Goal: Information Seeking & Learning: Find specific fact

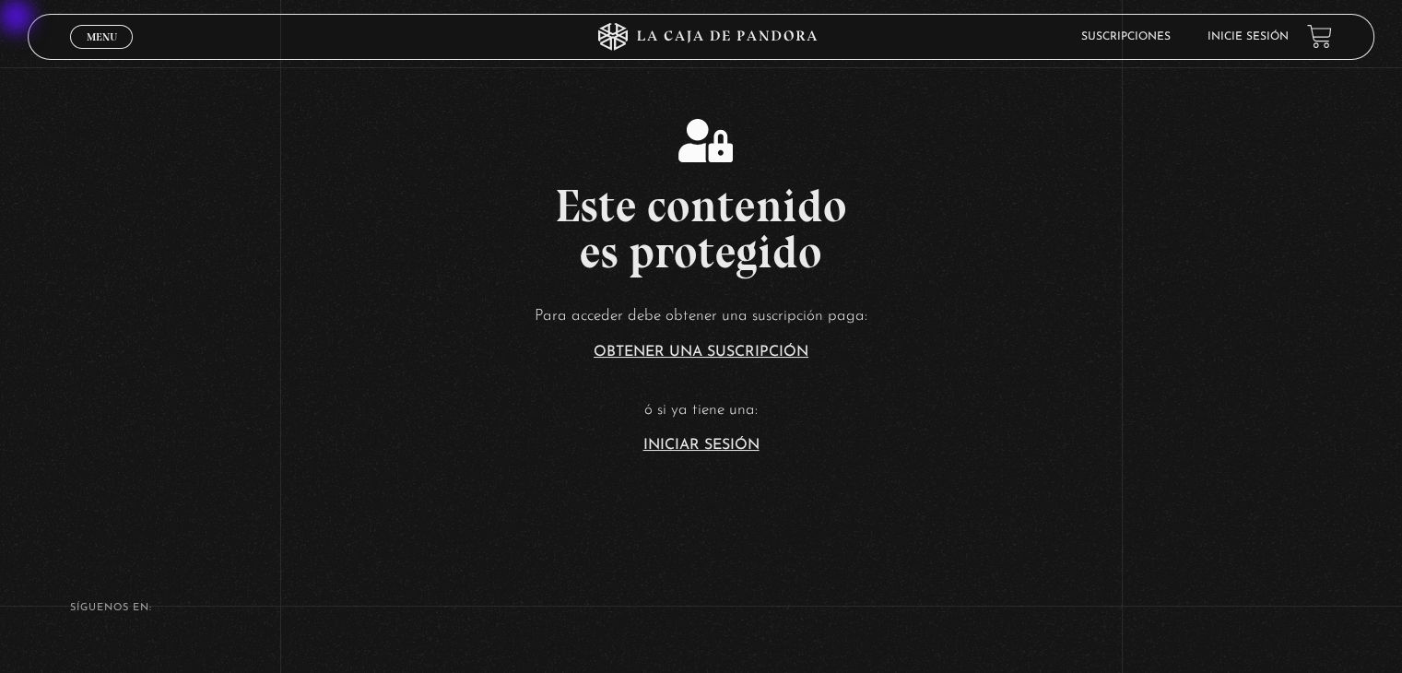
click at [697, 296] on link "Iniciar Sesión" at bounding box center [702, 445] width 116 height 15
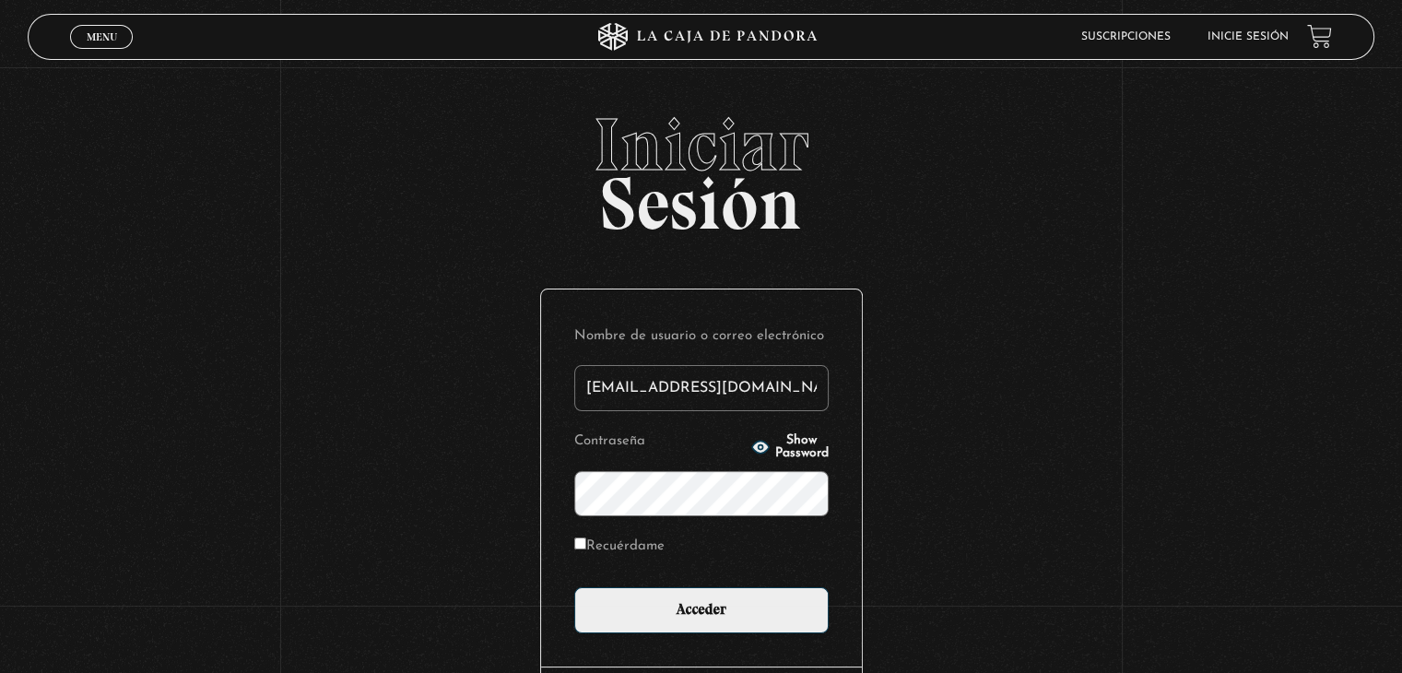
type input "[EMAIL_ADDRESS][DOMAIN_NAME]"
click at [574, 587] on input "Acceder" at bounding box center [701, 610] width 254 height 46
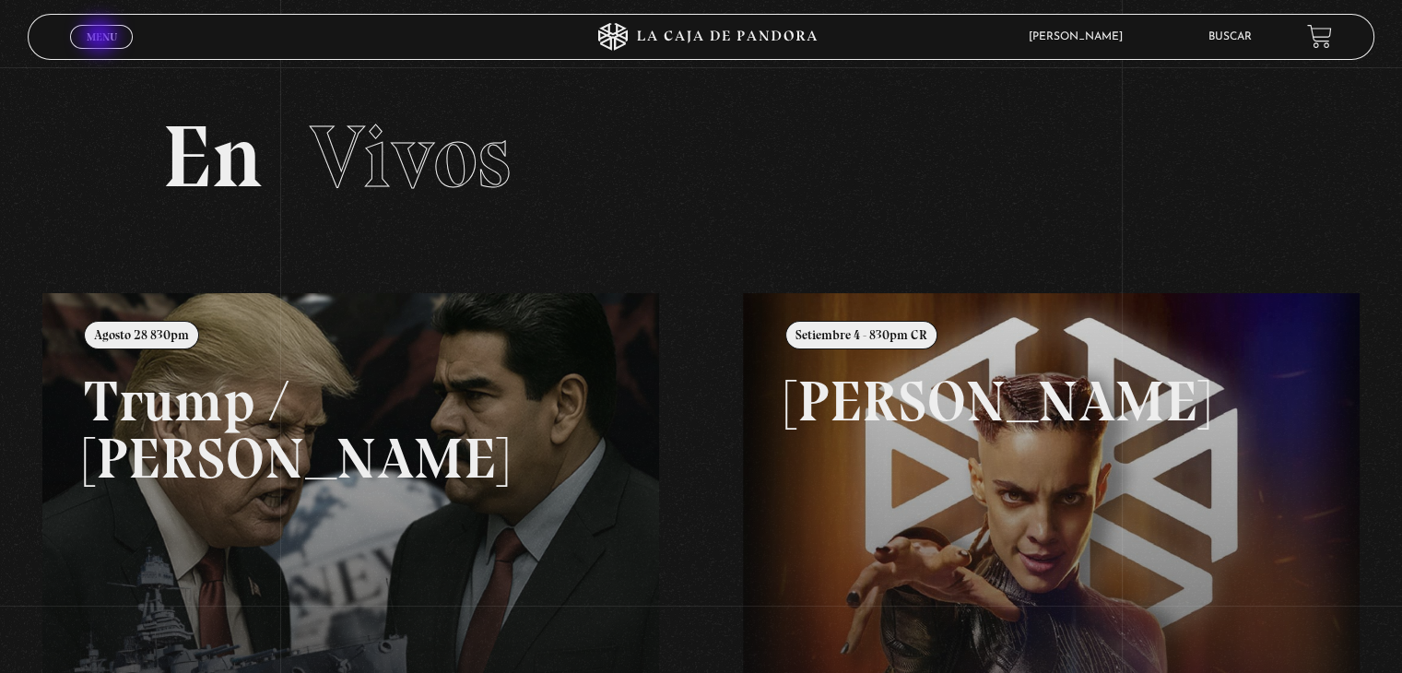
click at [101, 38] on span "Menu" at bounding box center [102, 36] width 30 height 11
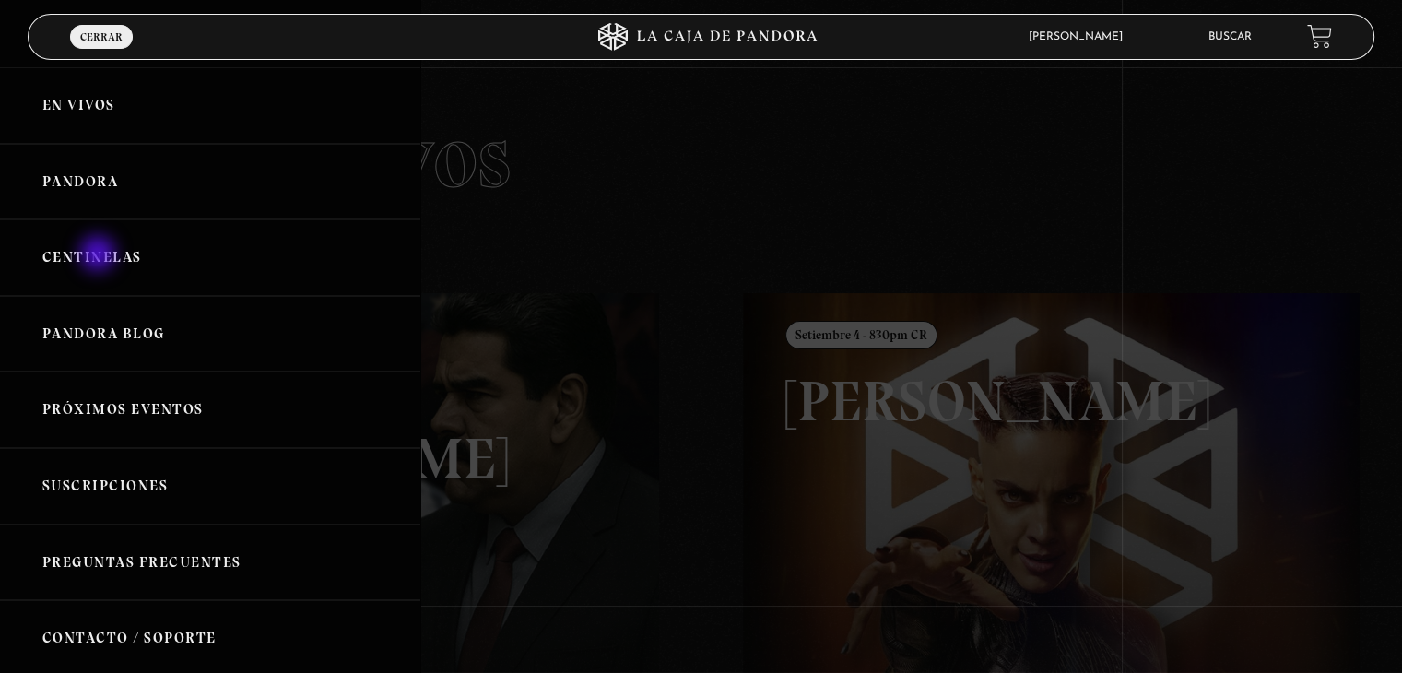
click at [100, 254] on link "Centinelas" at bounding box center [210, 257] width 420 height 77
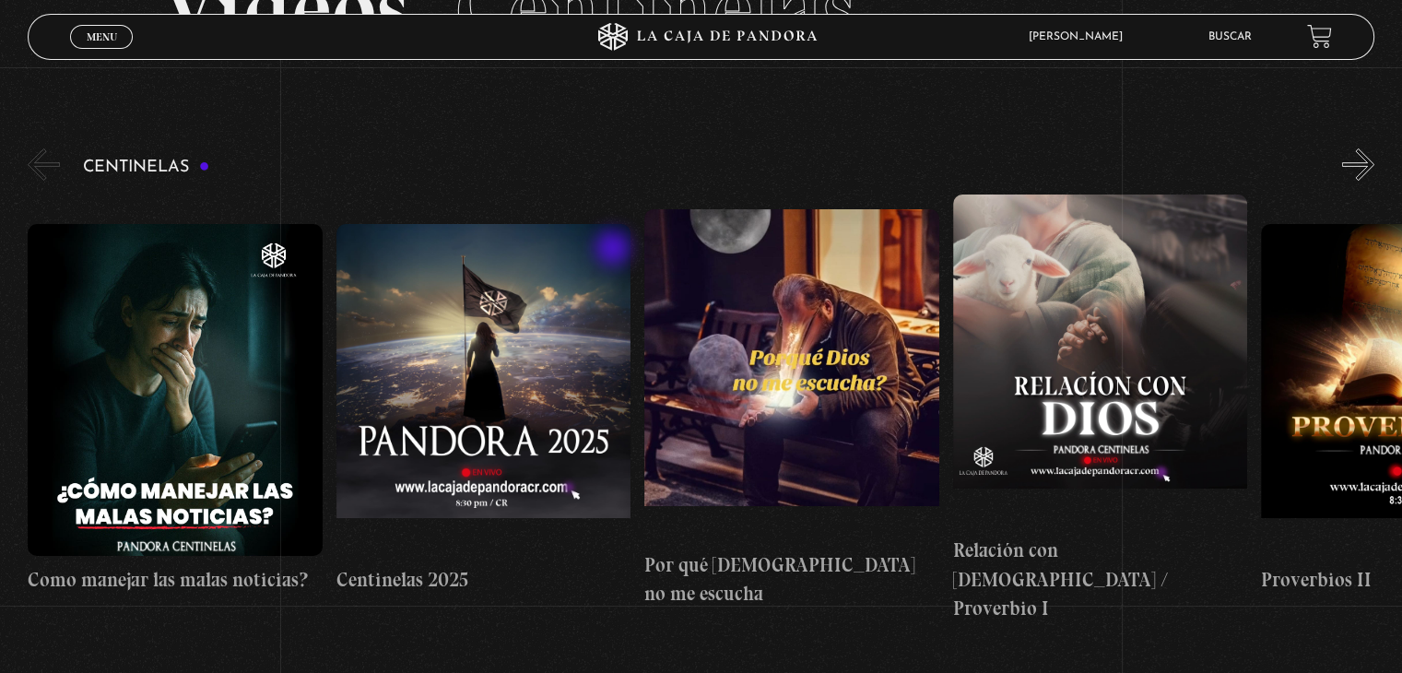
scroll to position [184, 0]
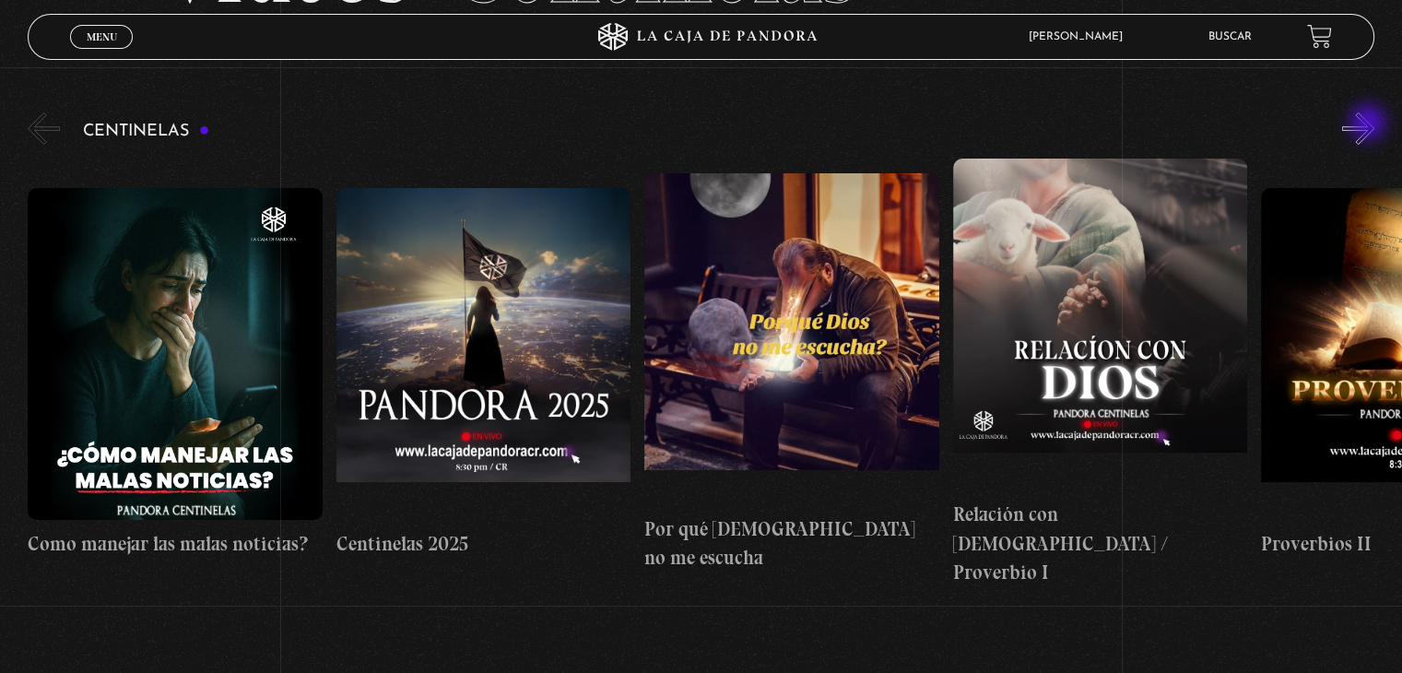
click at [1370, 124] on button "»" at bounding box center [1359, 128] width 32 height 32
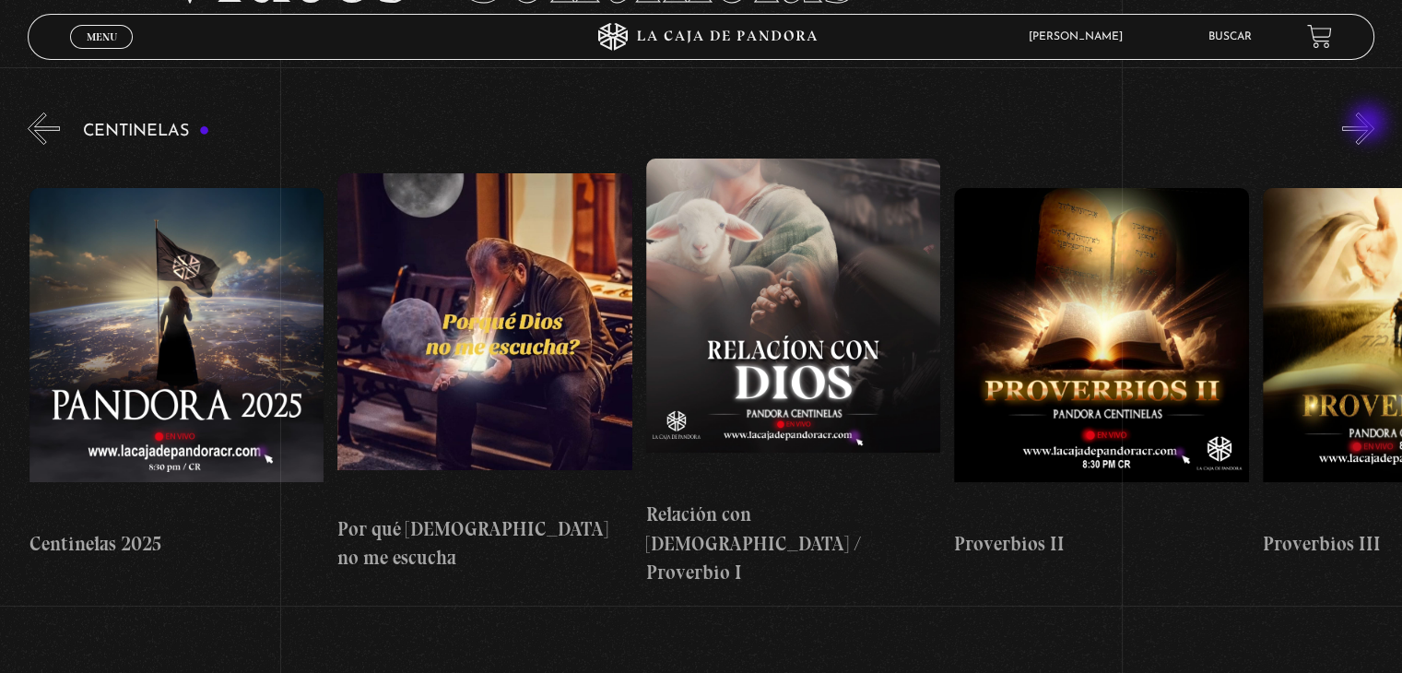
click at [1370, 124] on button "»" at bounding box center [1359, 128] width 32 height 32
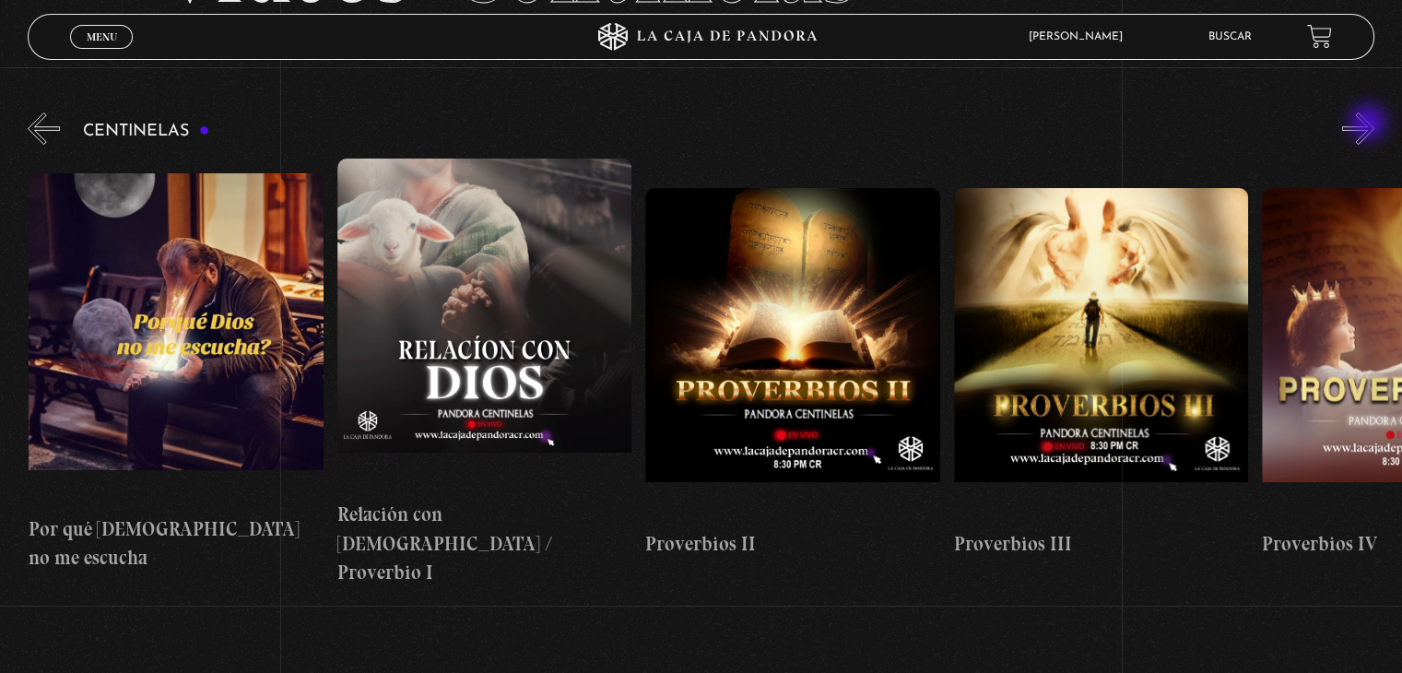
click at [1370, 124] on button "»" at bounding box center [1359, 128] width 32 height 32
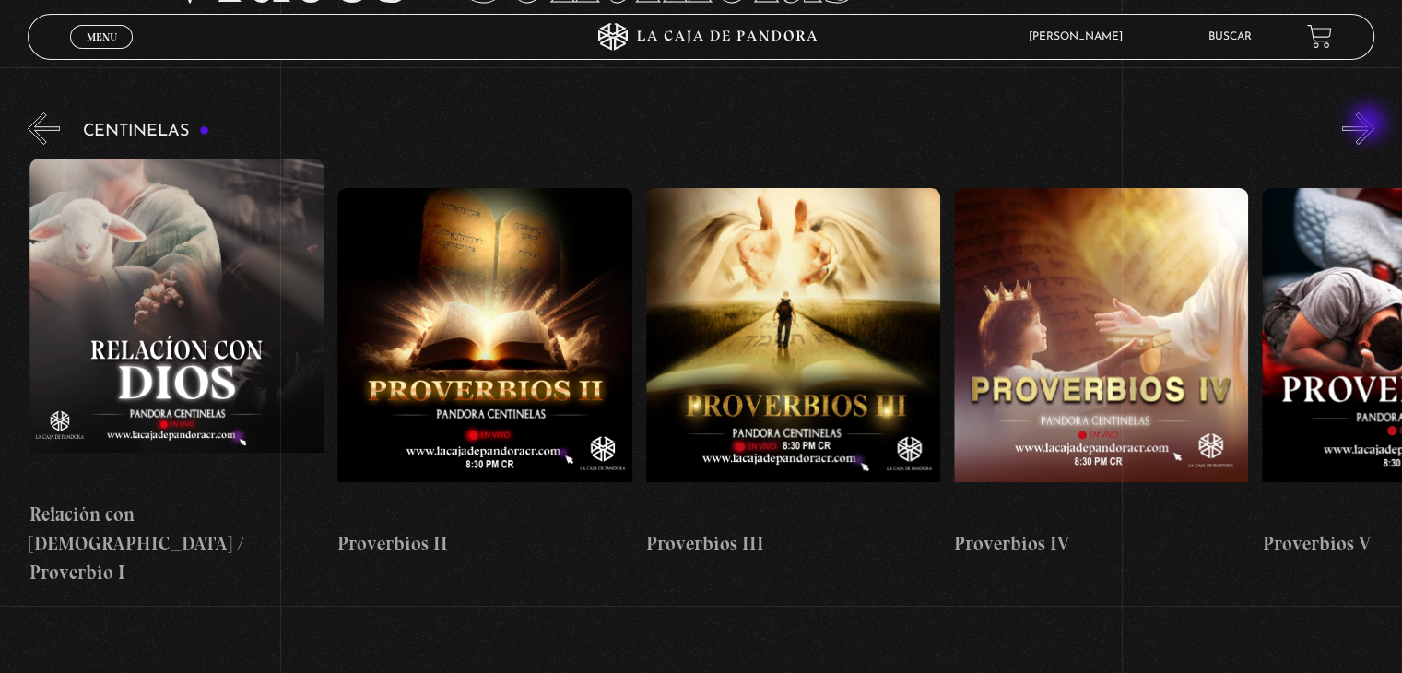
click at [1370, 124] on button "»" at bounding box center [1359, 128] width 32 height 32
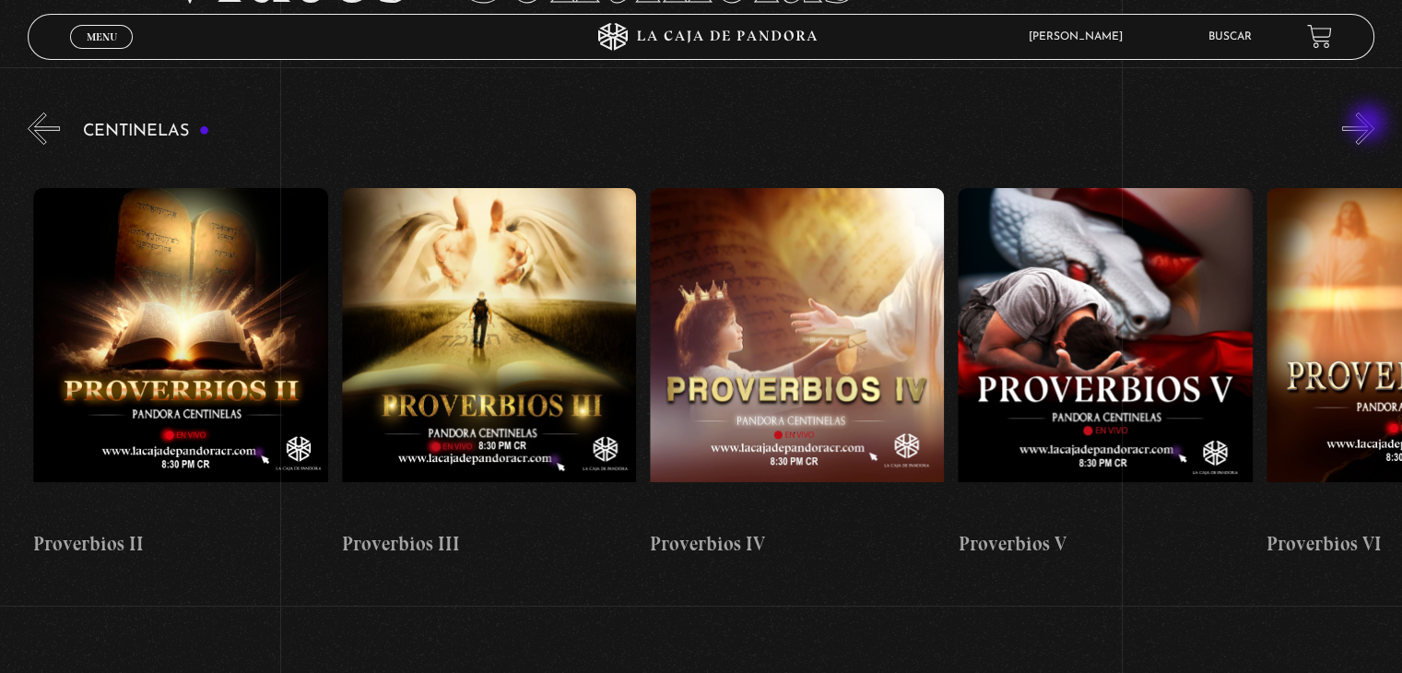
click at [1370, 124] on button "»" at bounding box center [1359, 128] width 32 height 32
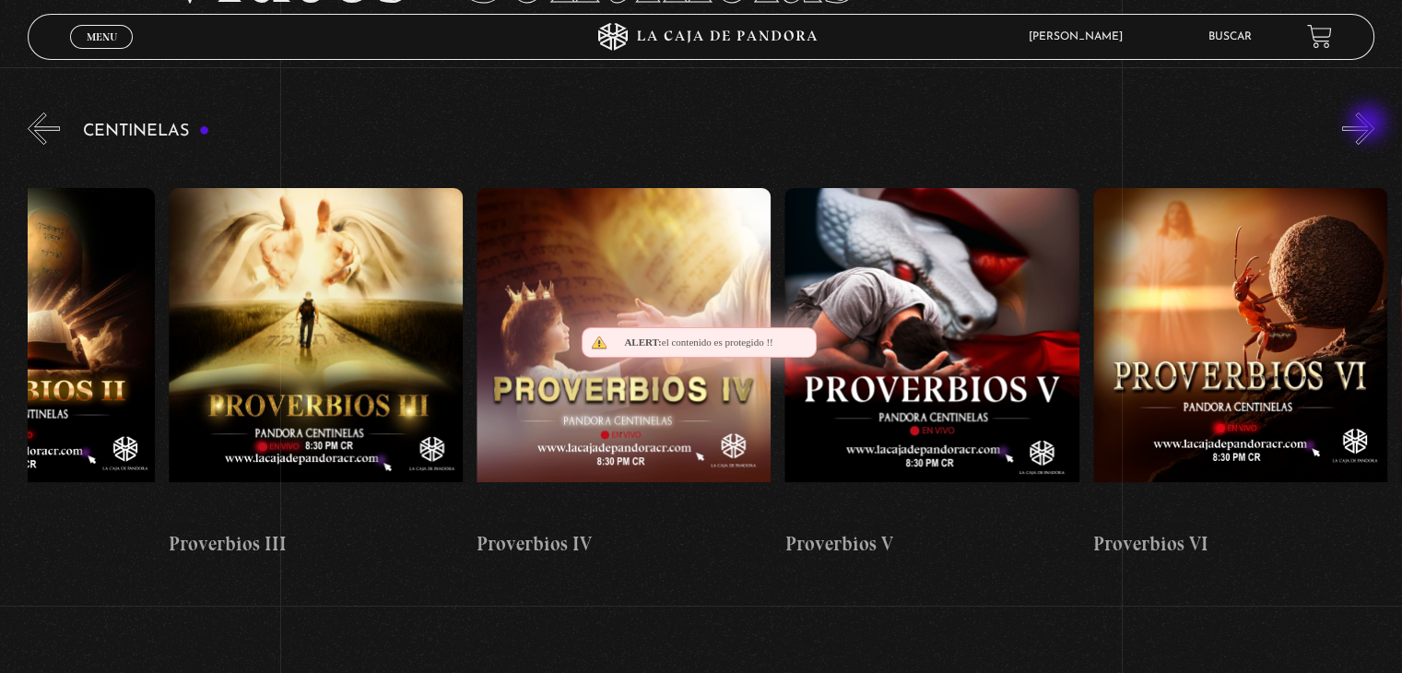
click at [1370, 124] on button "»" at bounding box center [1359, 128] width 32 height 32
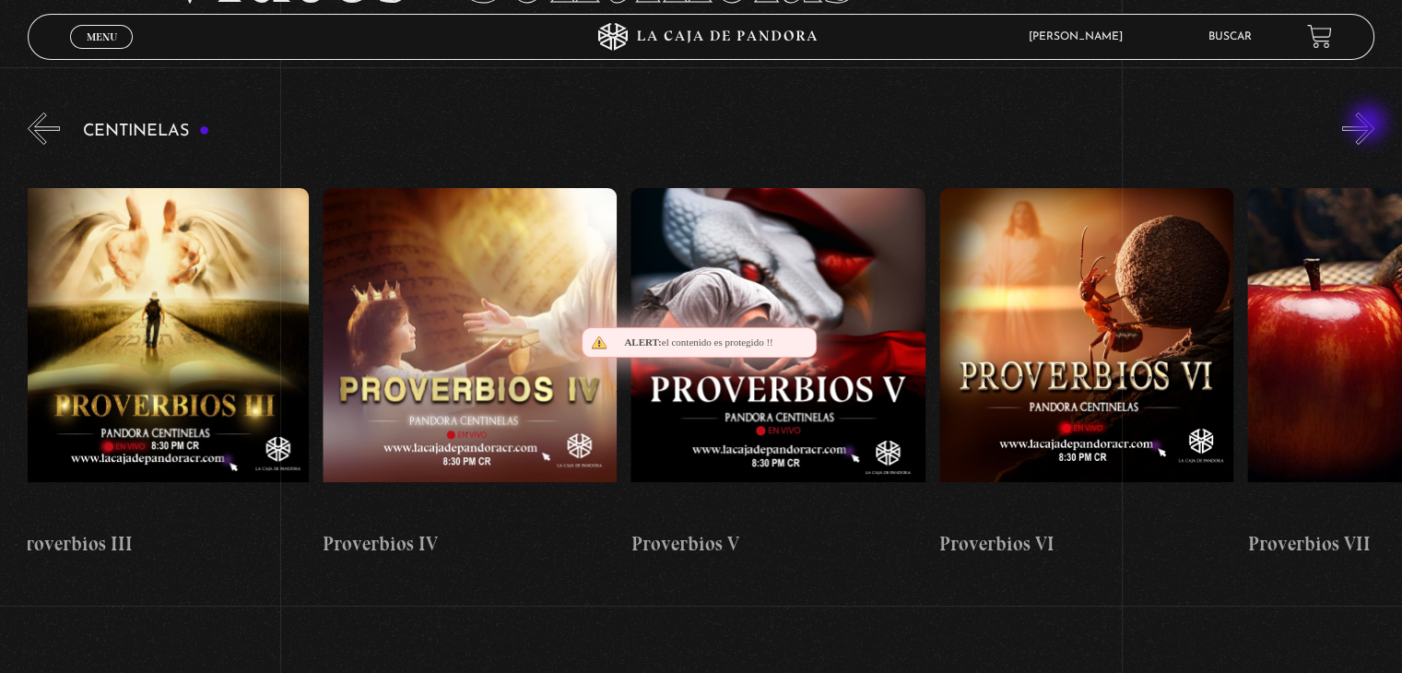
click at [1370, 124] on button "»" at bounding box center [1359, 128] width 32 height 32
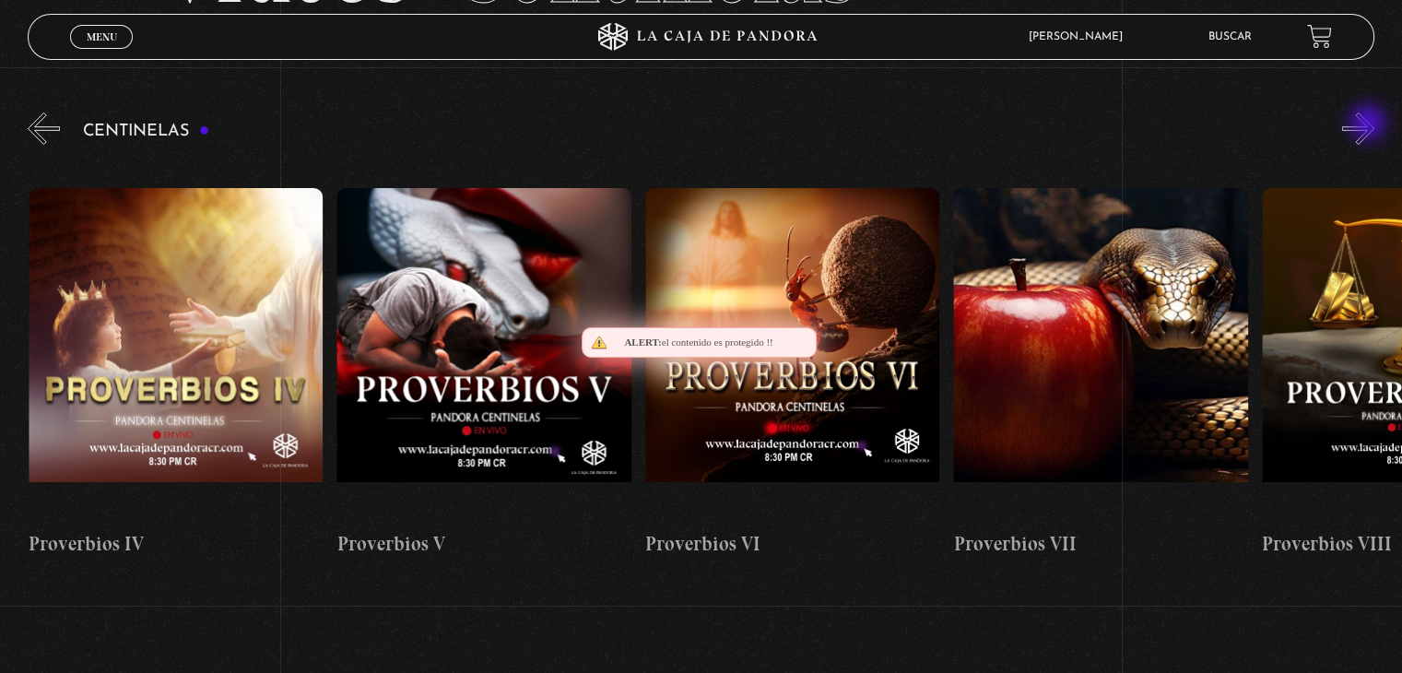
click at [1370, 124] on button "»" at bounding box center [1359, 128] width 32 height 32
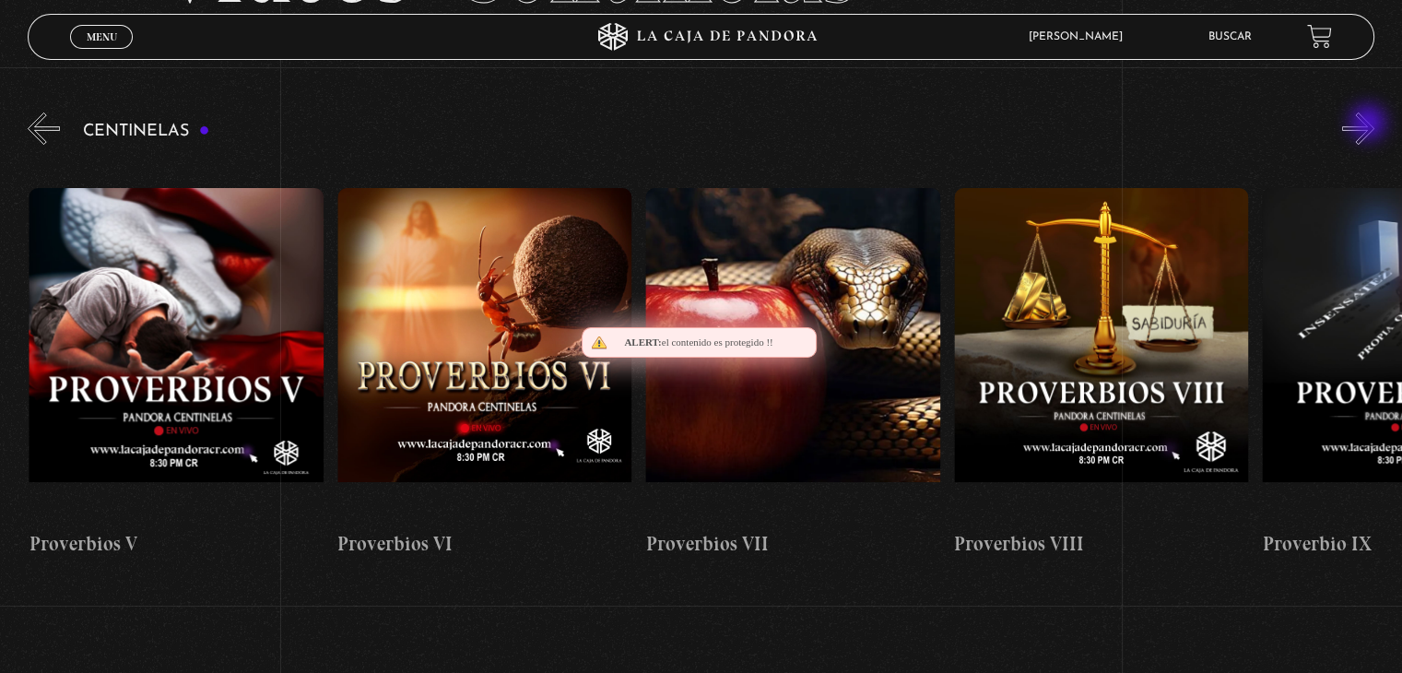
click at [1370, 124] on button "»" at bounding box center [1359, 128] width 32 height 32
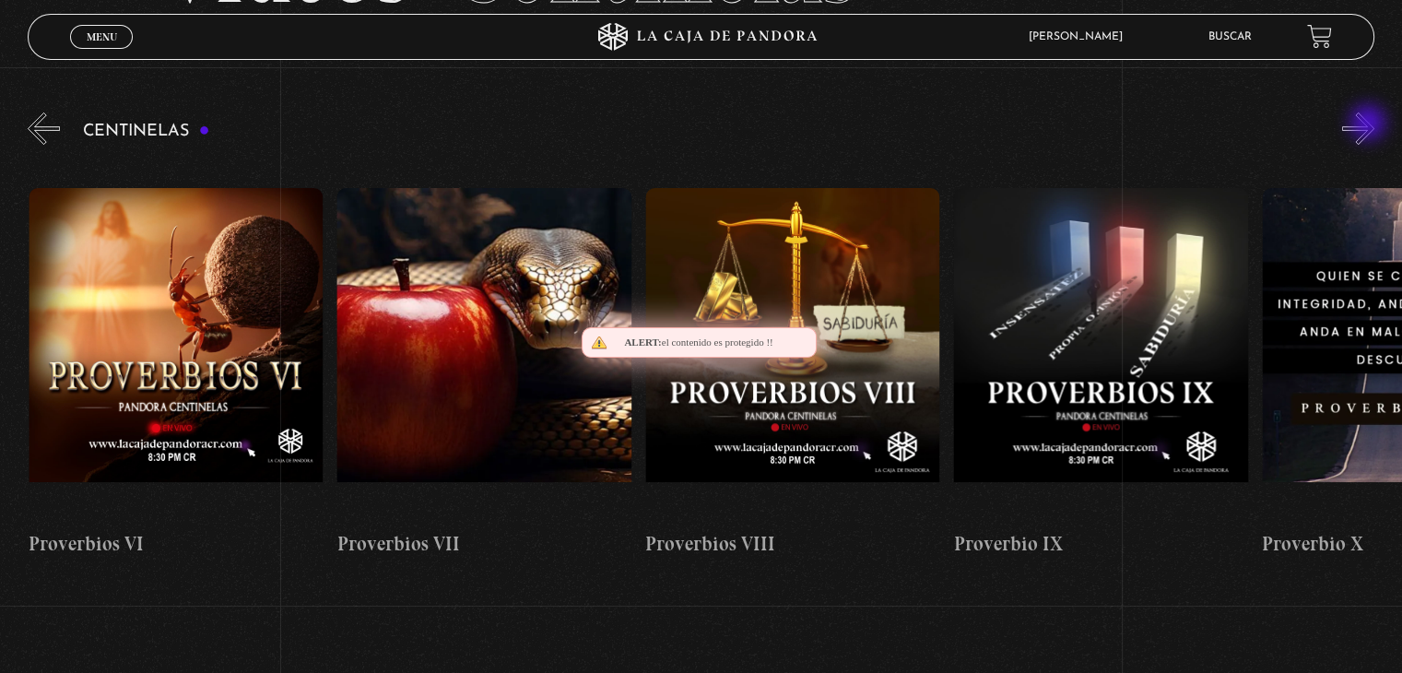
click at [1370, 124] on button "»" at bounding box center [1359, 128] width 32 height 32
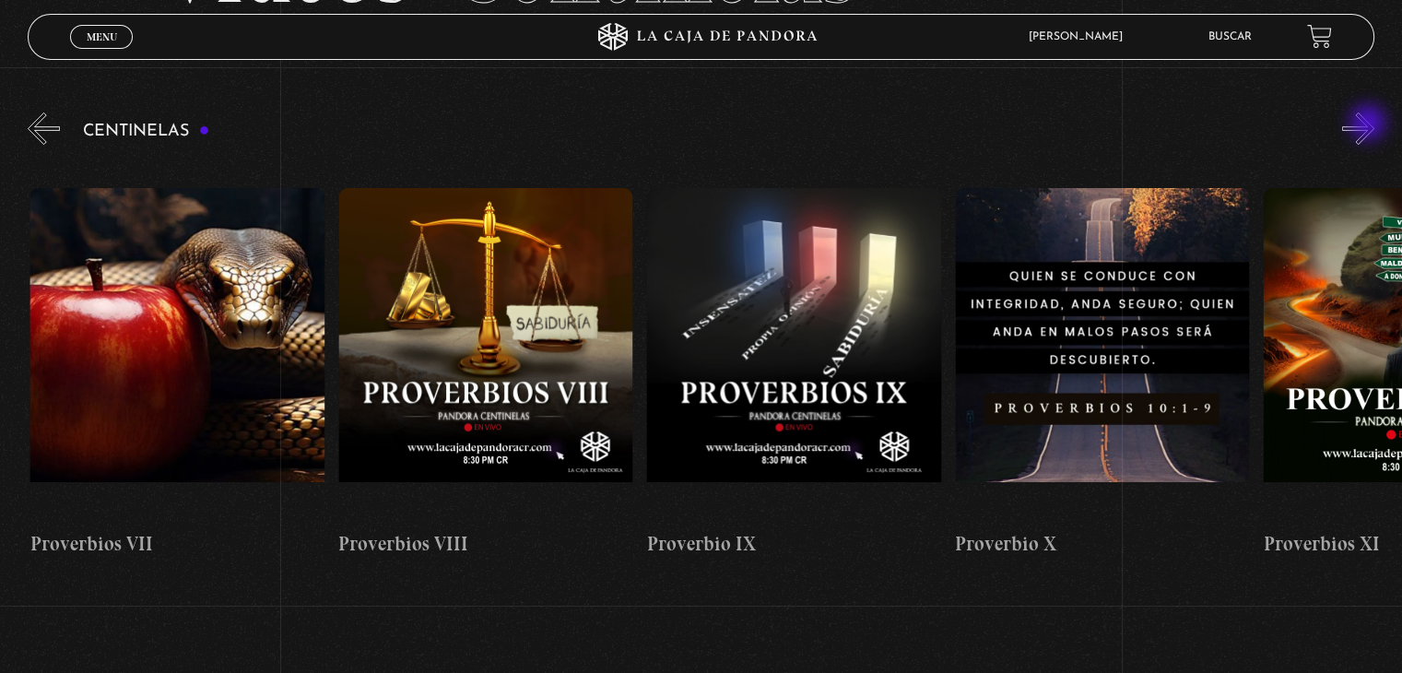
click at [1370, 124] on button "»" at bounding box center [1359, 128] width 32 height 32
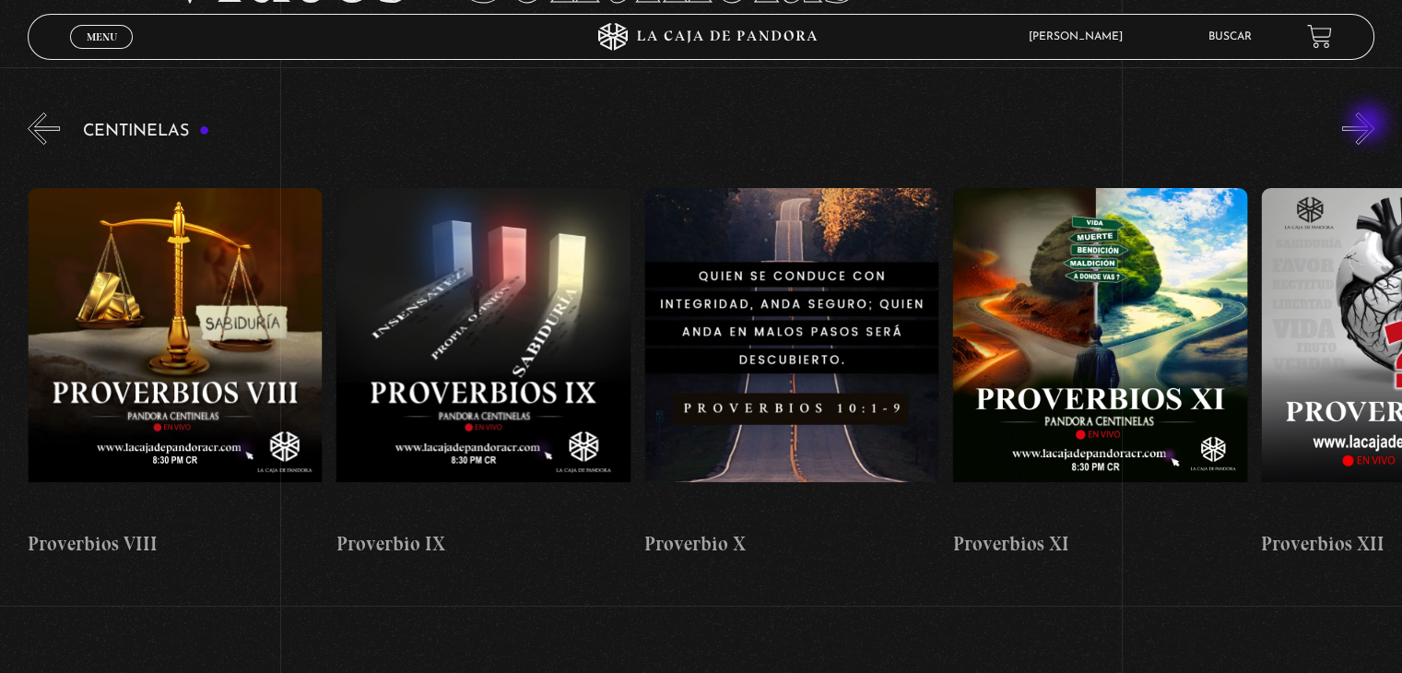
click at [1370, 124] on button "»" at bounding box center [1359, 128] width 32 height 32
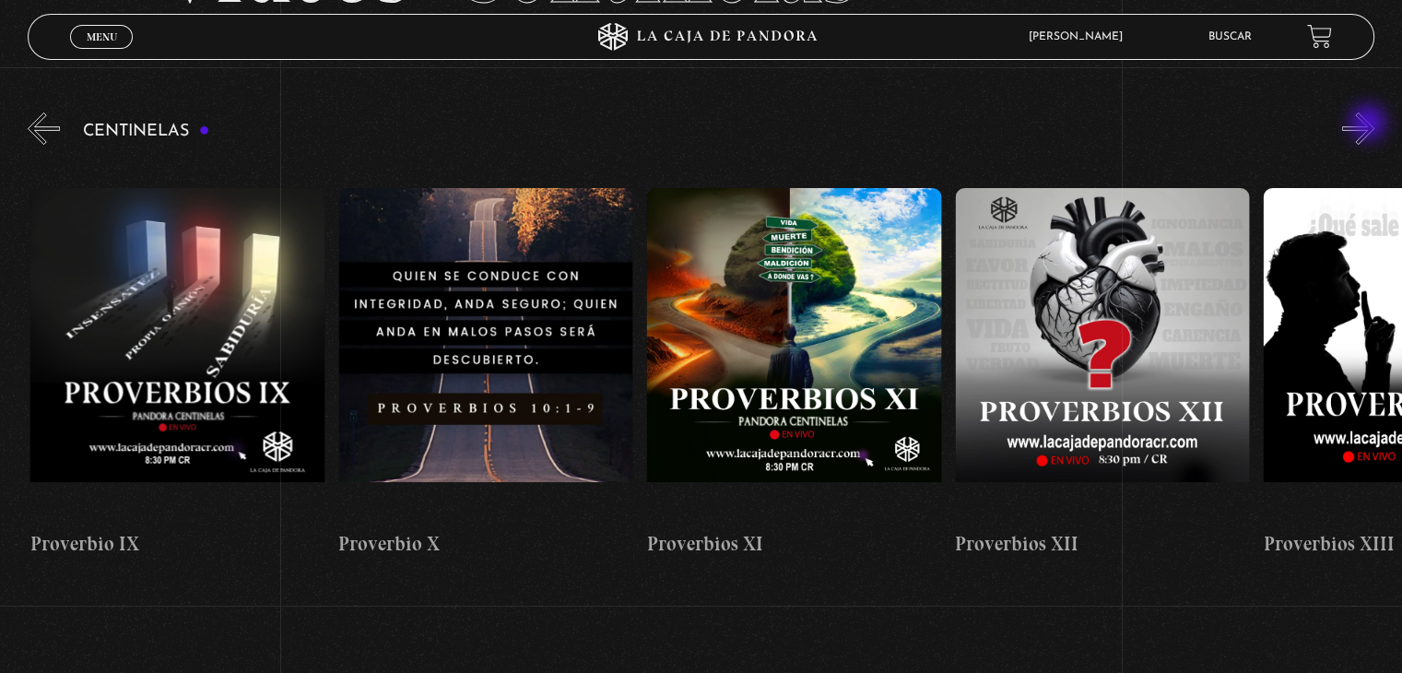
click at [1370, 124] on button "»" at bounding box center [1359, 128] width 32 height 32
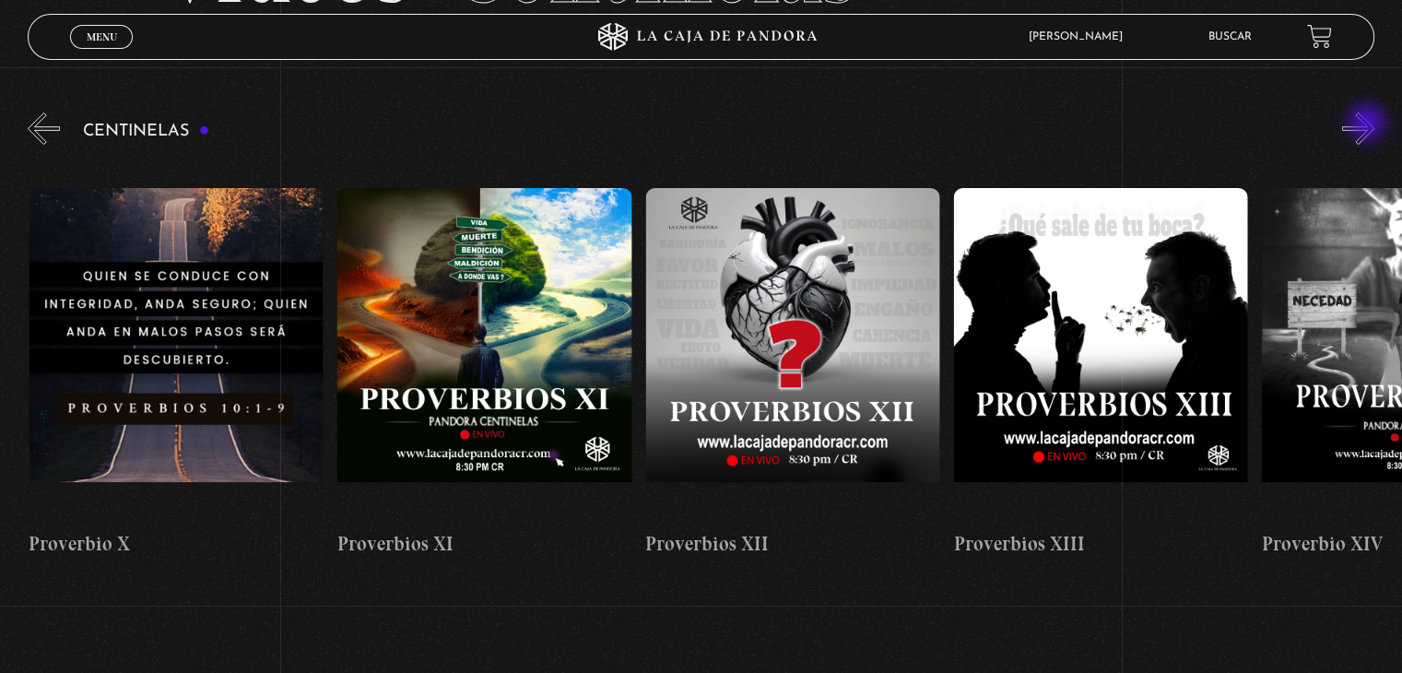
click at [1369, 124] on button "»" at bounding box center [1359, 128] width 32 height 32
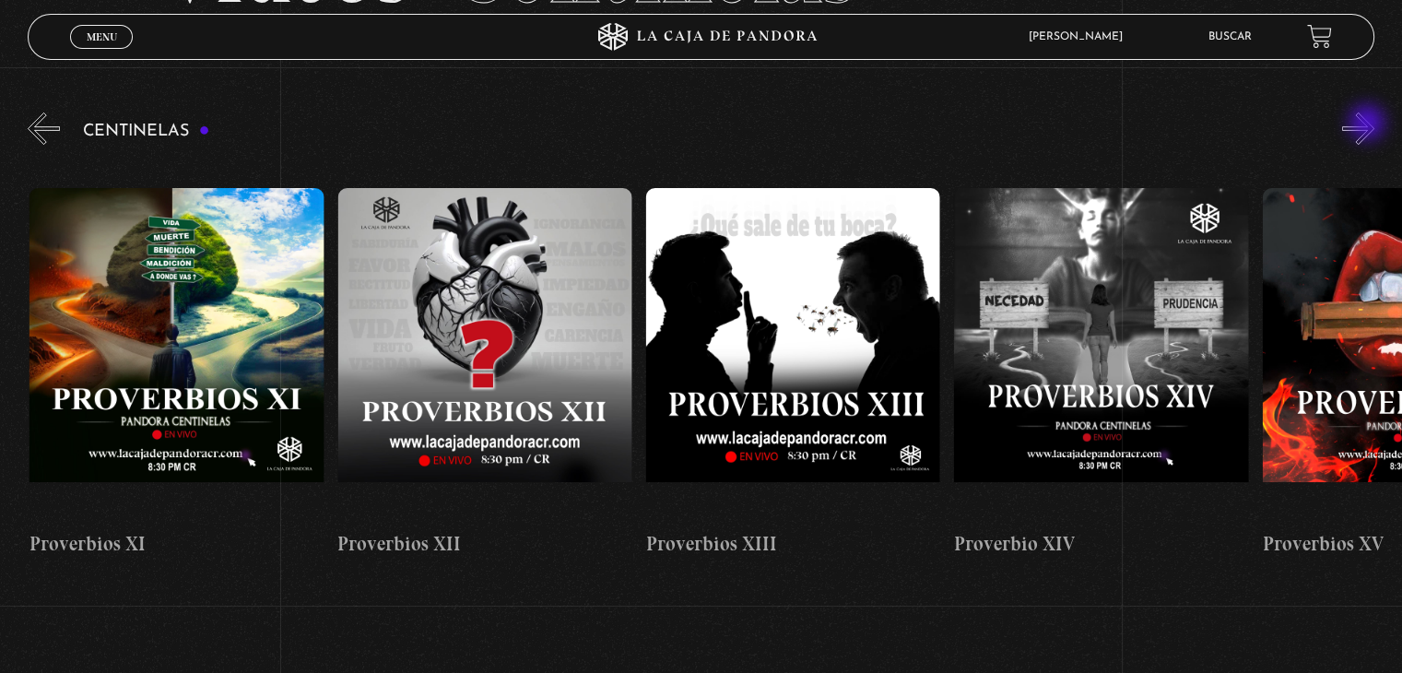
click at [1369, 124] on button "»" at bounding box center [1359, 128] width 32 height 32
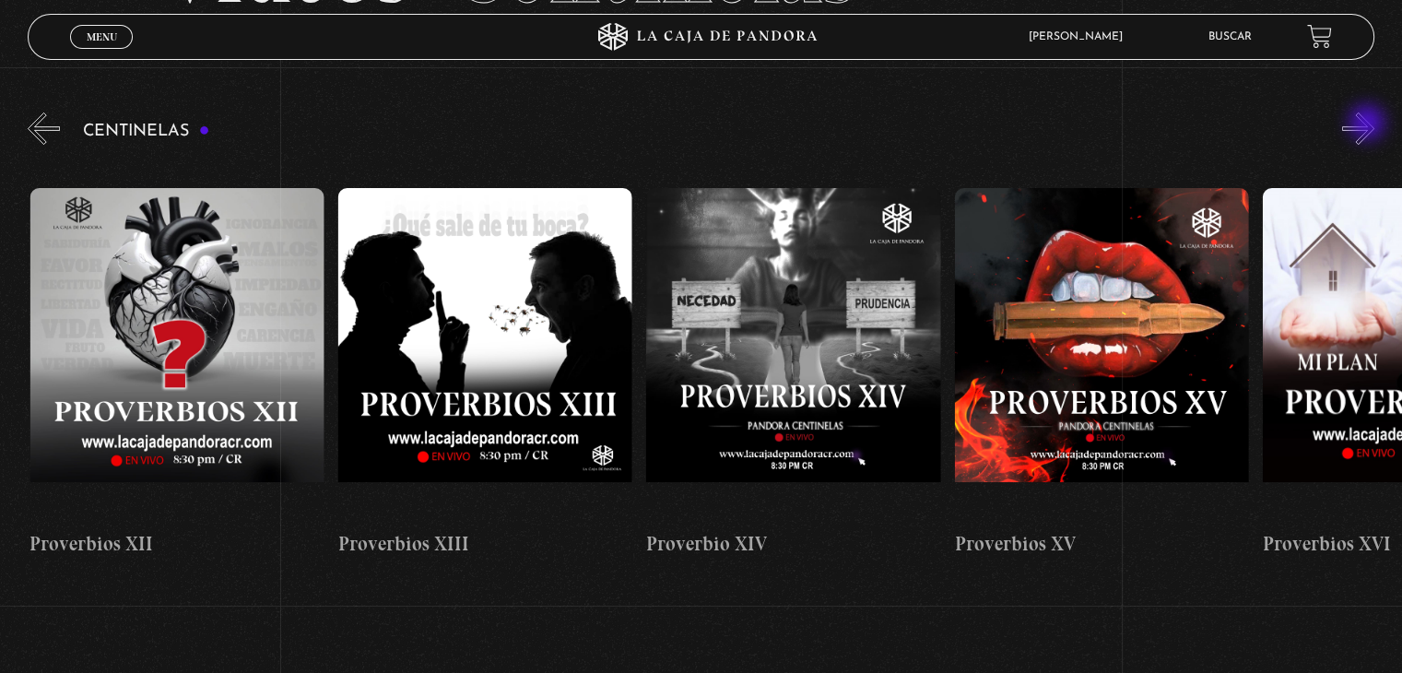
click at [1369, 124] on button "»" at bounding box center [1359, 128] width 32 height 32
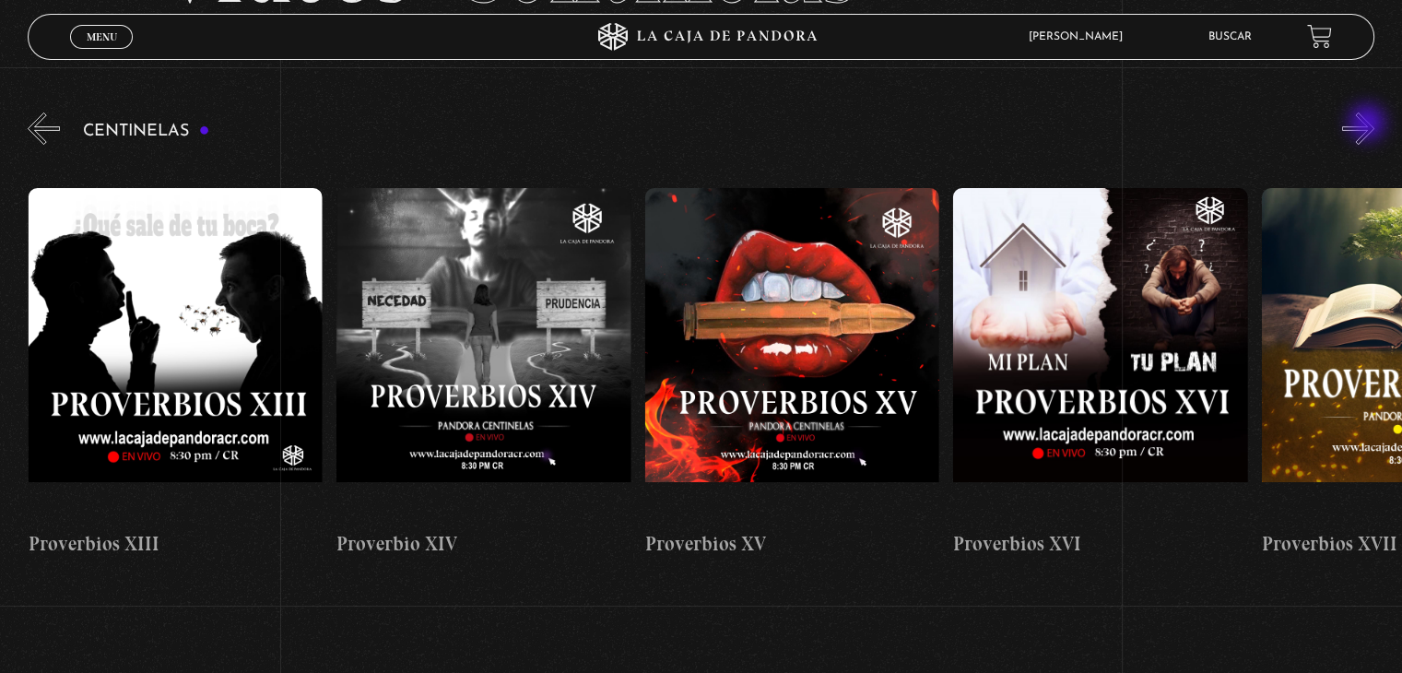
click at [1369, 124] on button "»" at bounding box center [1359, 128] width 32 height 32
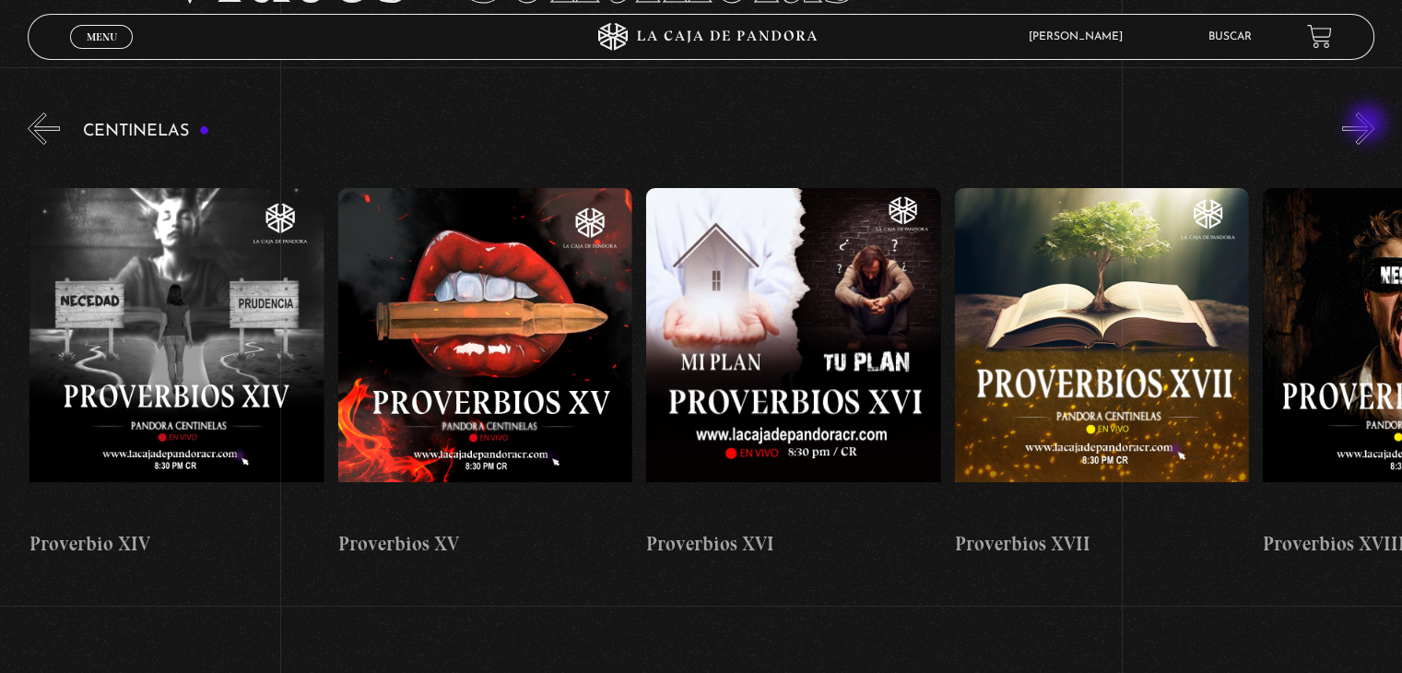
click at [1369, 124] on button "»" at bounding box center [1359, 128] width 32 height 32
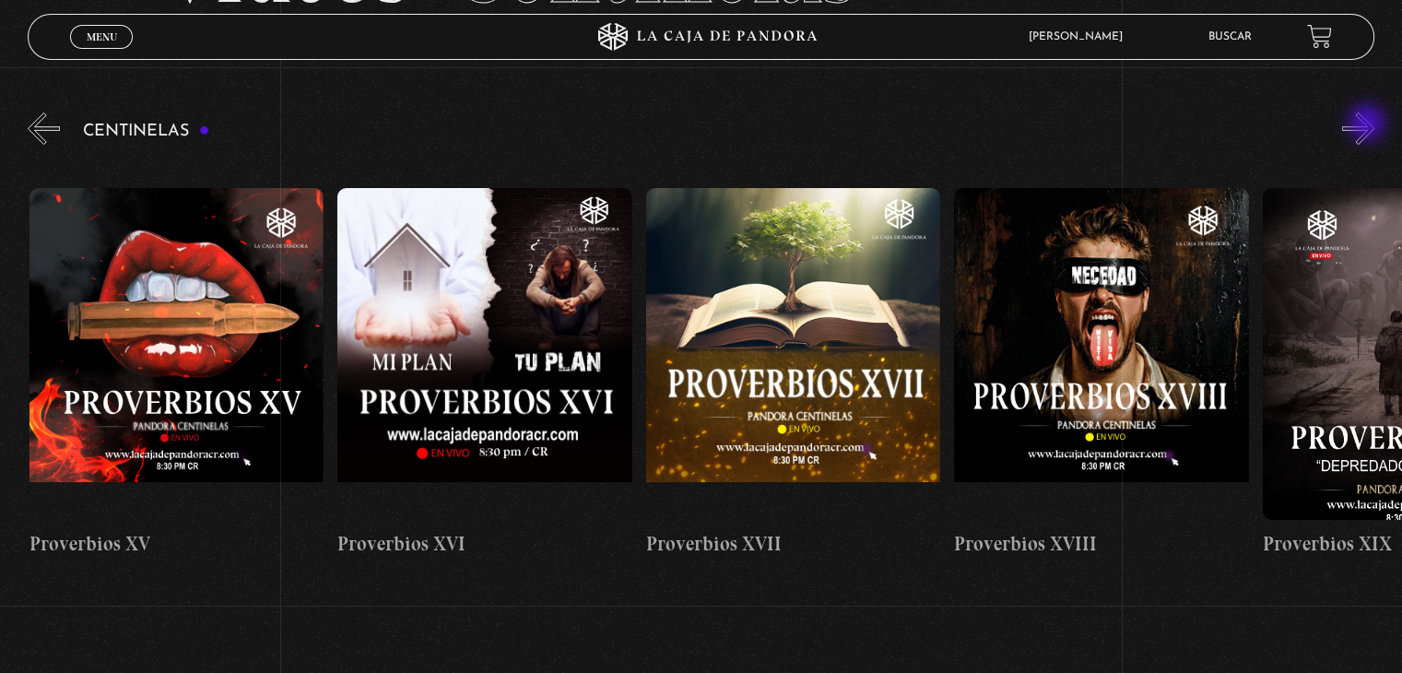
click at [1369, 124] on button "»" at bounding box center [1359, 128] width 32 height 32
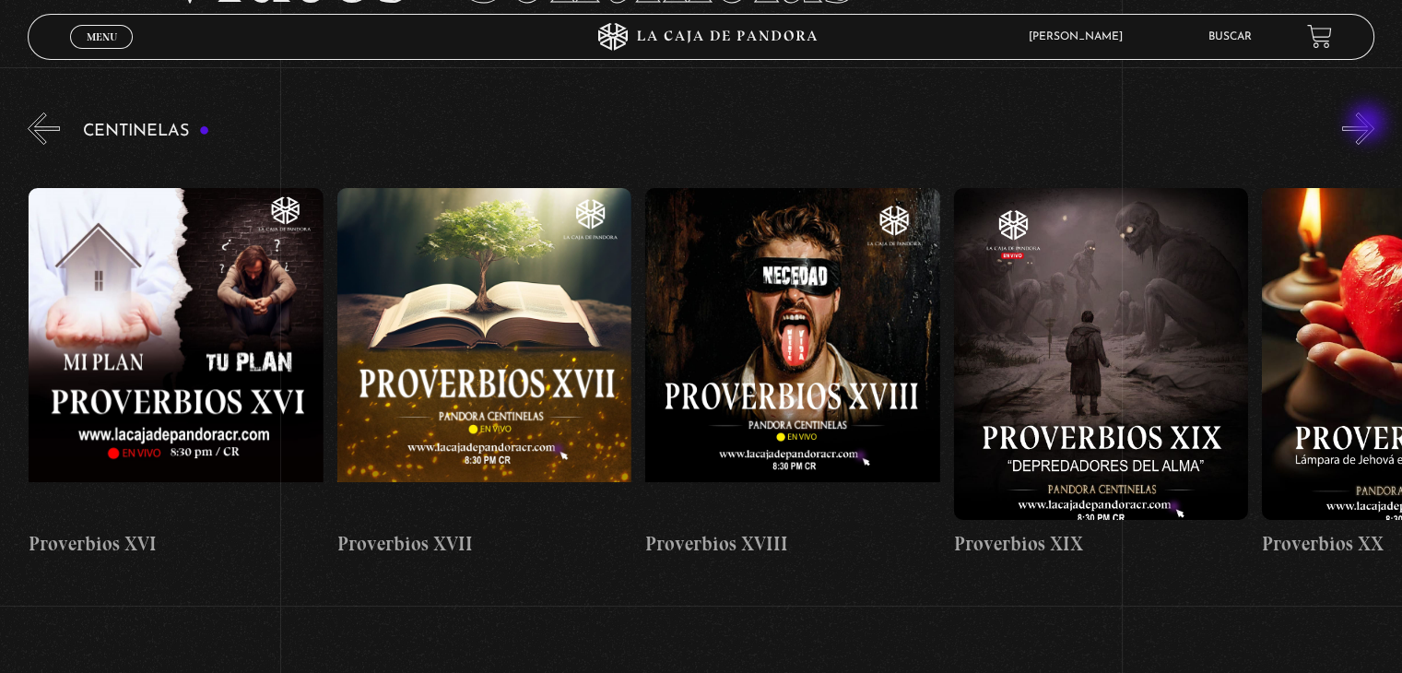
scroll to position [0, 5551]
click at [1369, 124] on button "»" at bounding box center [1359, 128] width 32 height 32
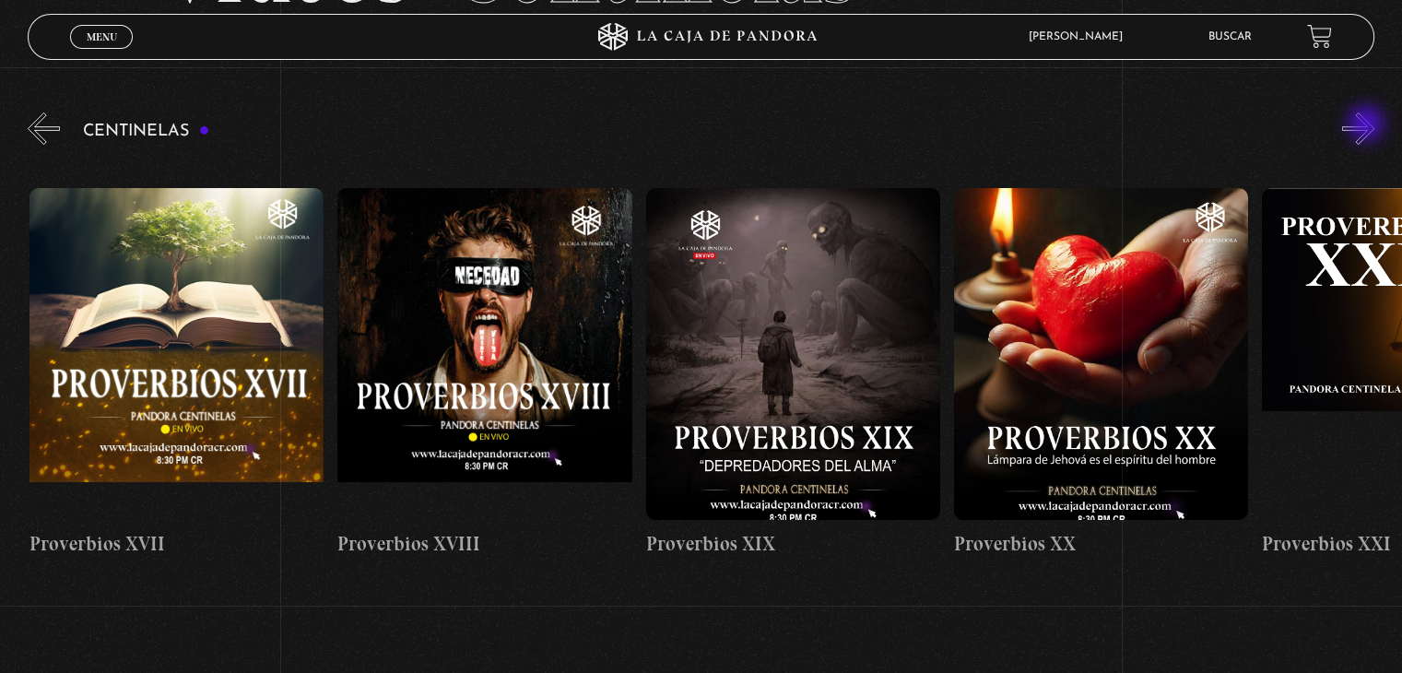
scroll to position [0, 5859]
click at [1368, 125] on button "»" at bounding box center [1359, 128] width 32 height 32
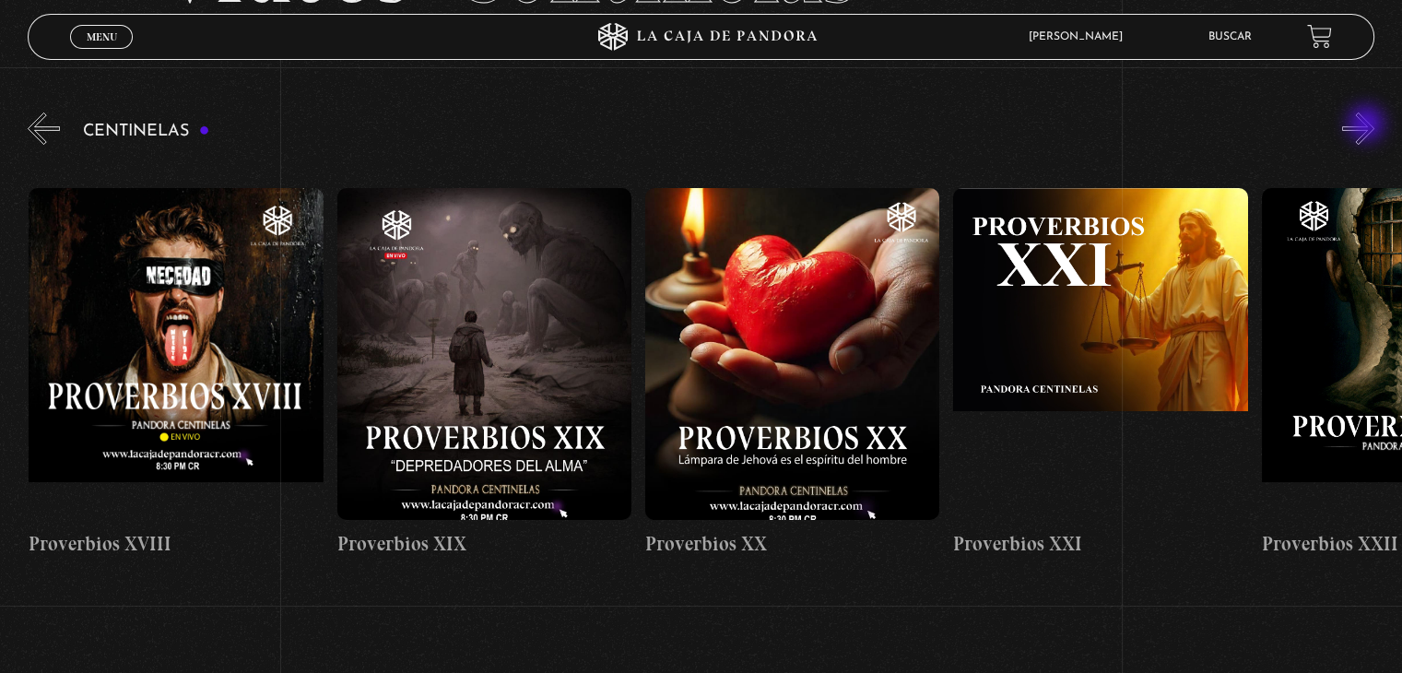
click at [1368, 125] on button "»" at bounding box center [1359, 128] width 32 height 32
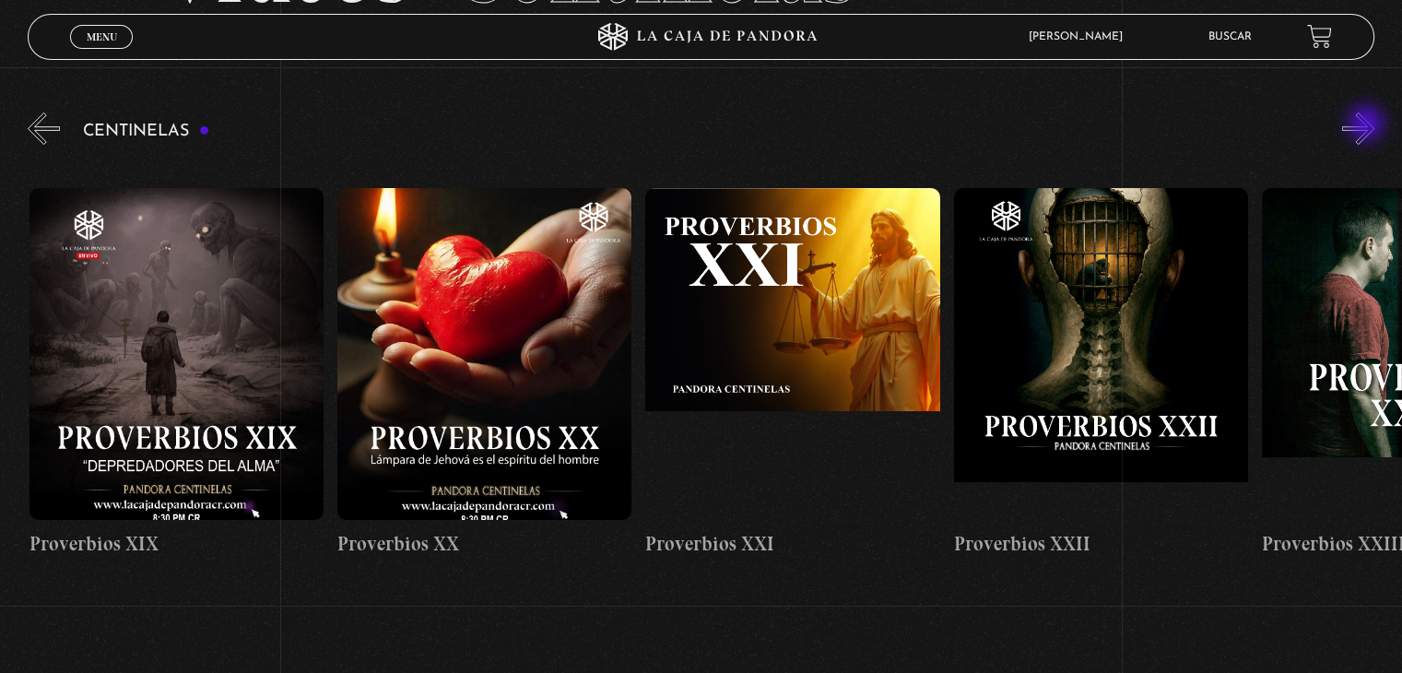
click at [1368, 125] on button "»" at bounding box center [1359, 128] width 32 height 32
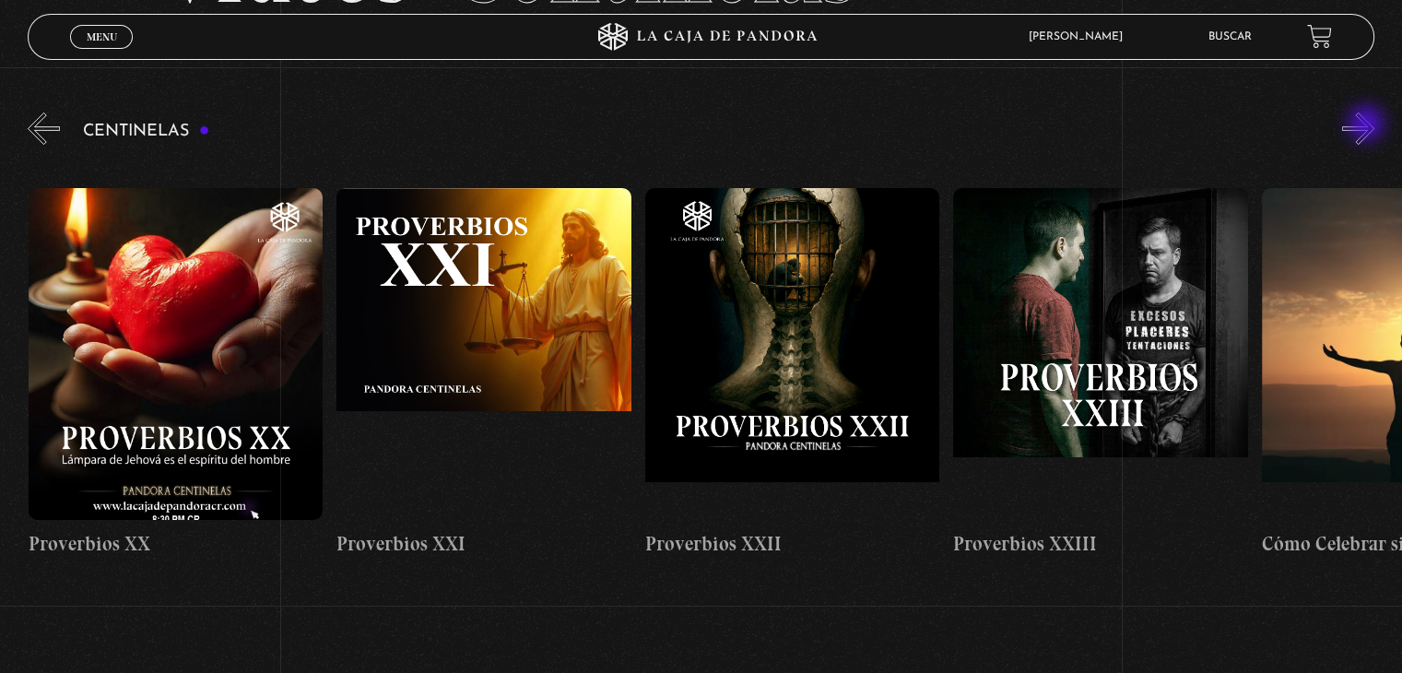
click at [1368, 125] on button "»" at bounding box center [1359, 128] width 32 height 32
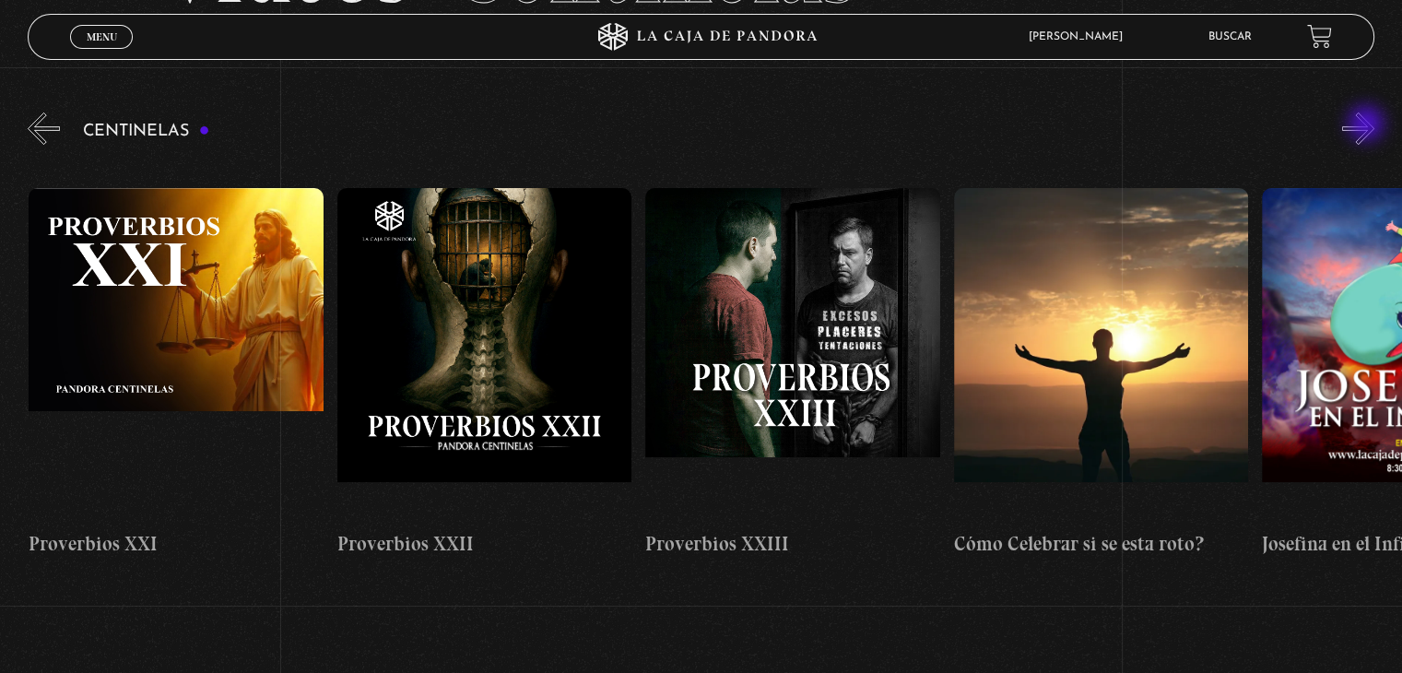
scroll to position [0, 7093]
click at [41, 127] on button "«" at bounding box center [44, 128] width 32 height 32
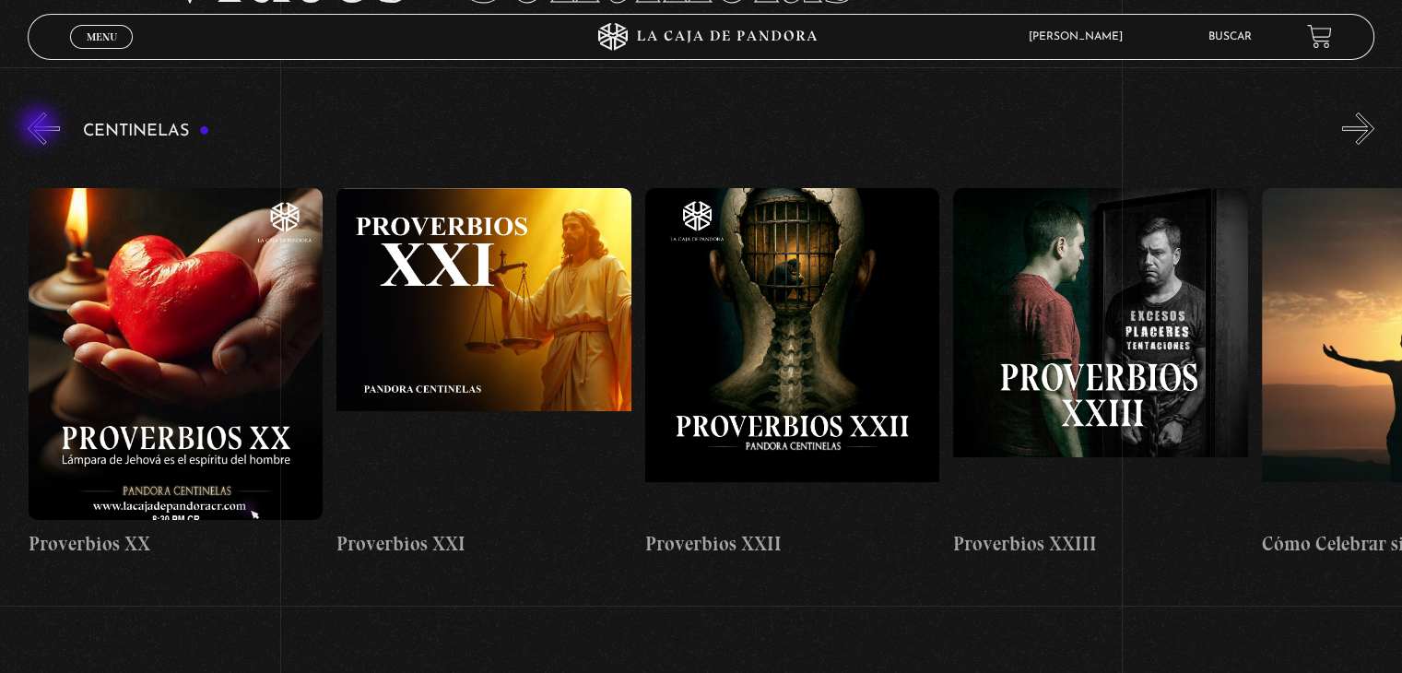
click at [41, 127] on button "«" at bounding box center [44, 128] width 32 height 32
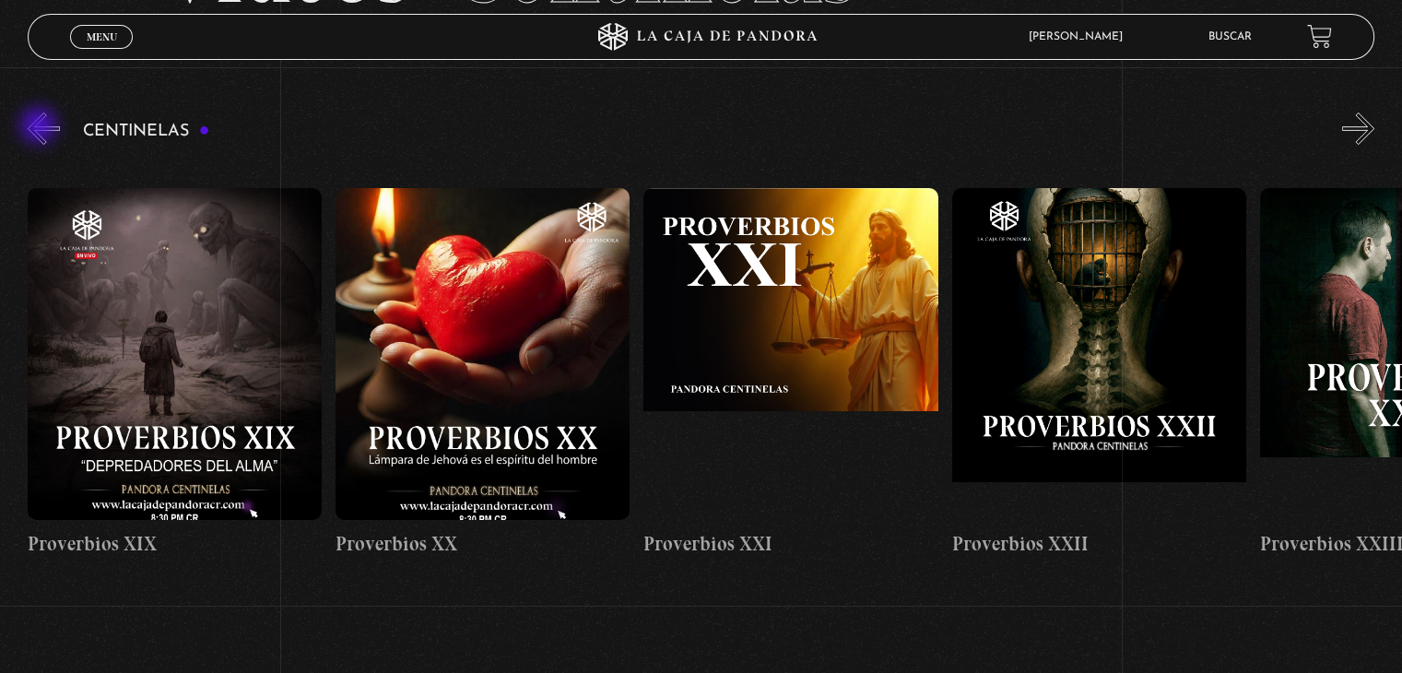
scroll to position [0, 6476]
click at [41, 127] on button "«" at bounding box center [44, 128] width 32 height 32
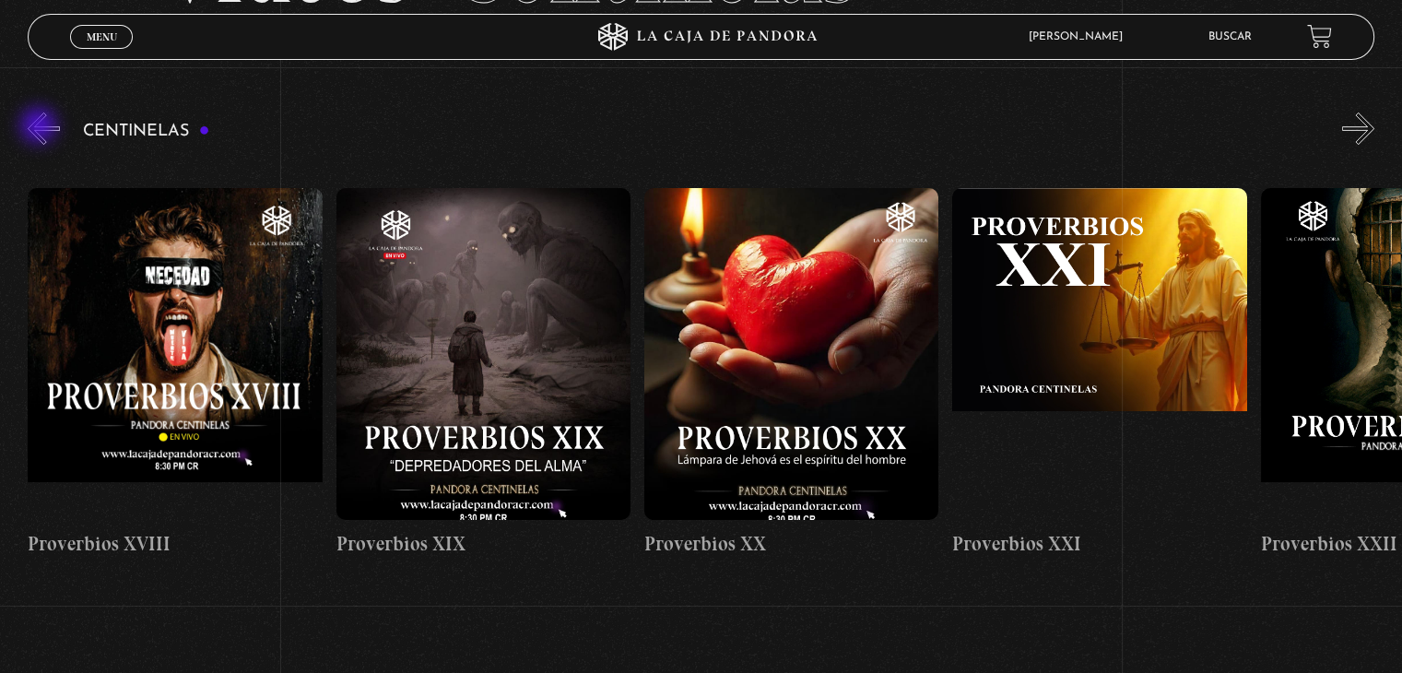
scroll to position [0, 6167]
click at [41, 126] on button "«" at bounding box center [44, 128] width 32 height 32
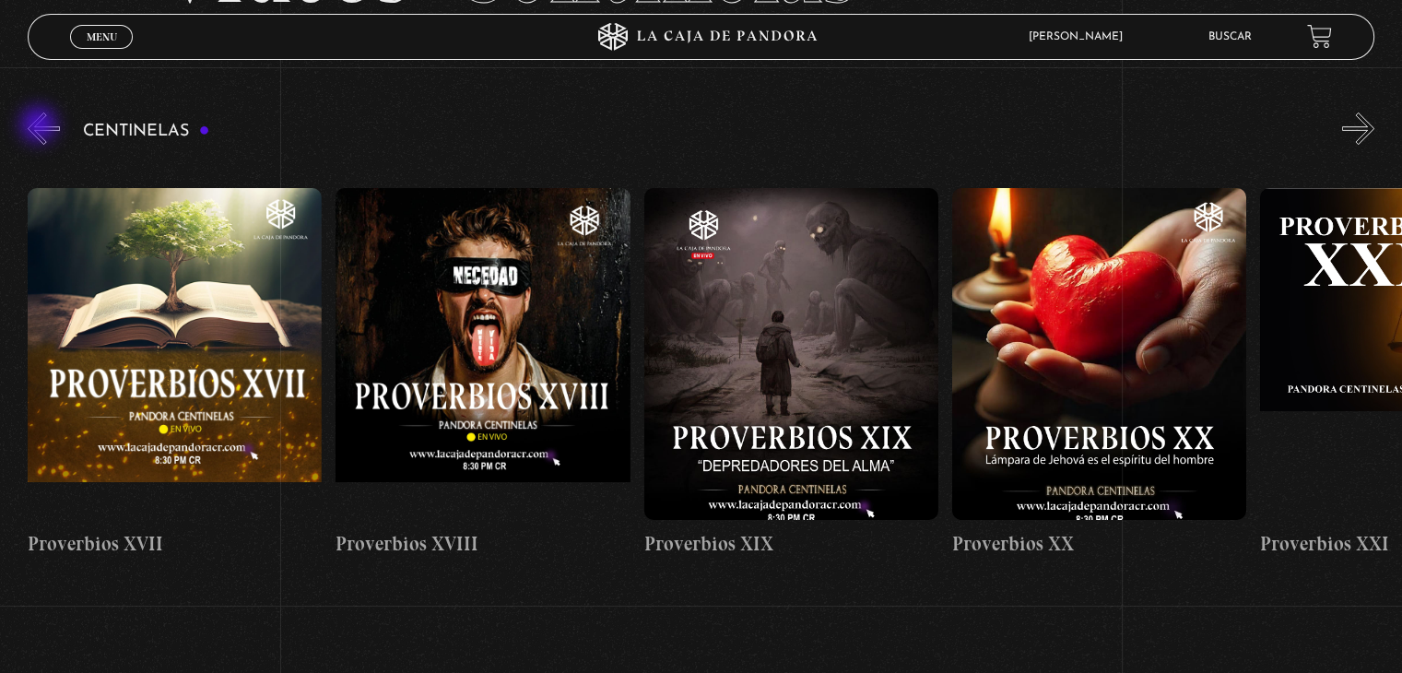
scroll to position [0, 5859]
click at [1375, 126] on button "»" at bounding box center [1359, 128] width 32 height 32
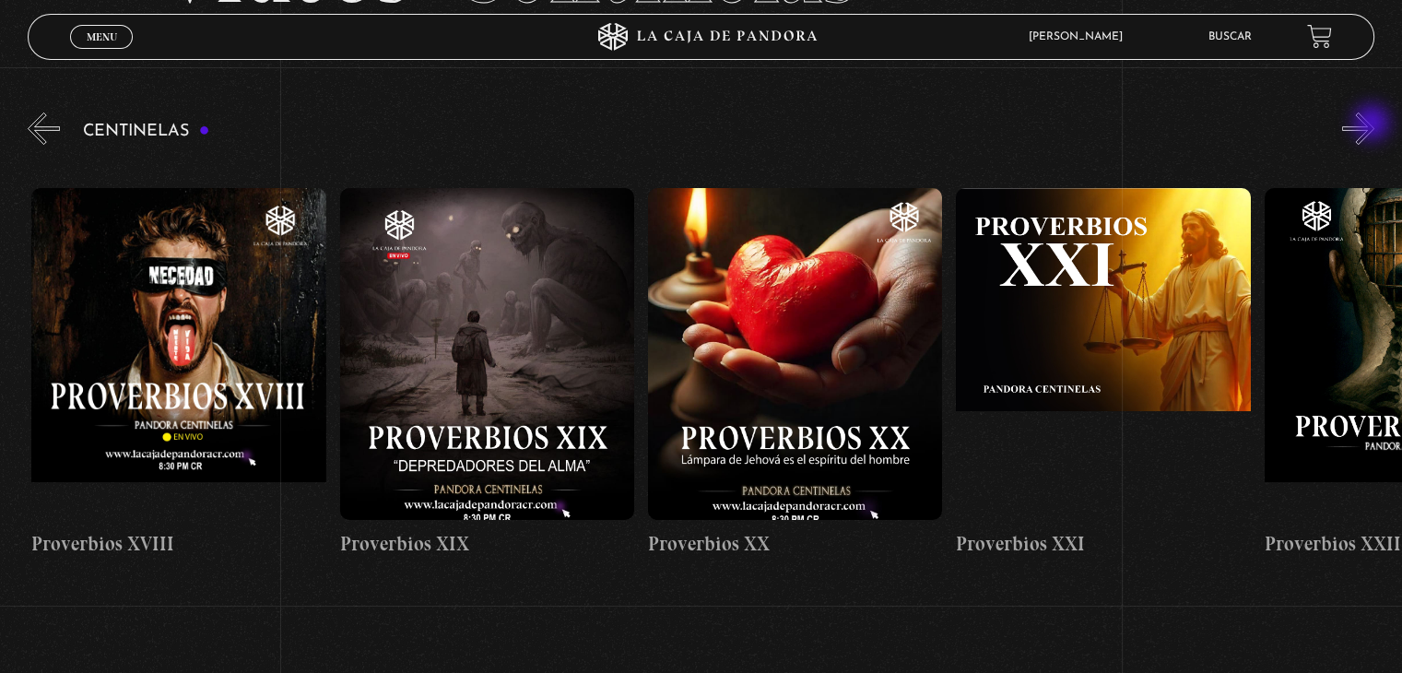
click at [1375, 123] on button "»" at bounding box center [1359, 128] width 32 height 32
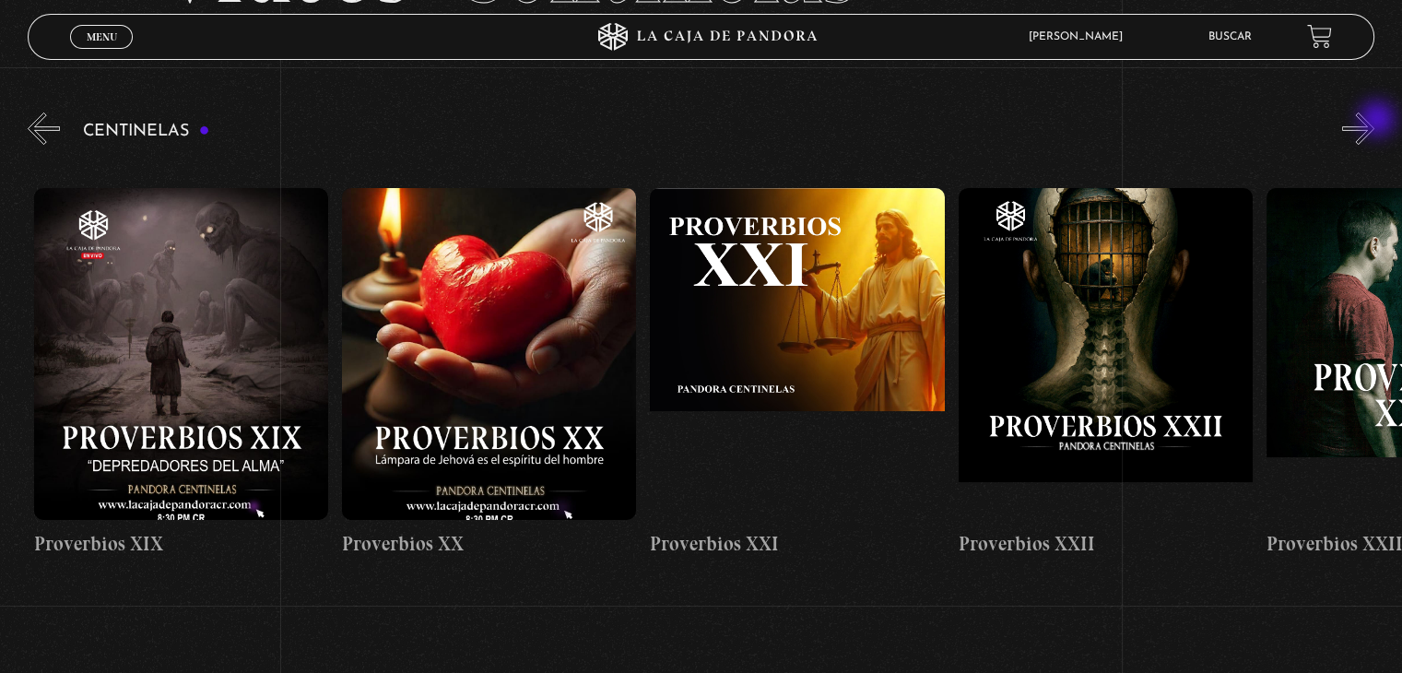
click at [1375, 119] on button "»" at bounding box center [1359, 128] width 32 height 32
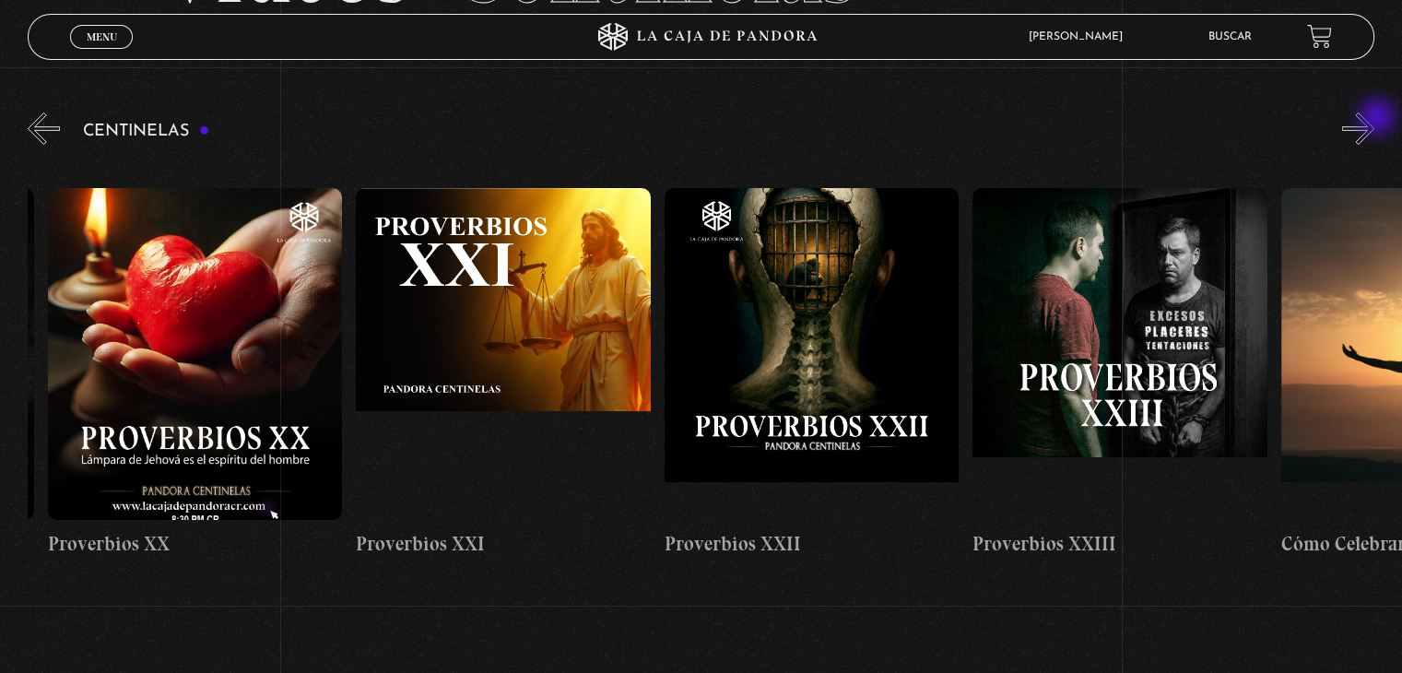
click at [1375, 118] on button "»" at bounding box center [1359, 128] width 32 height 32
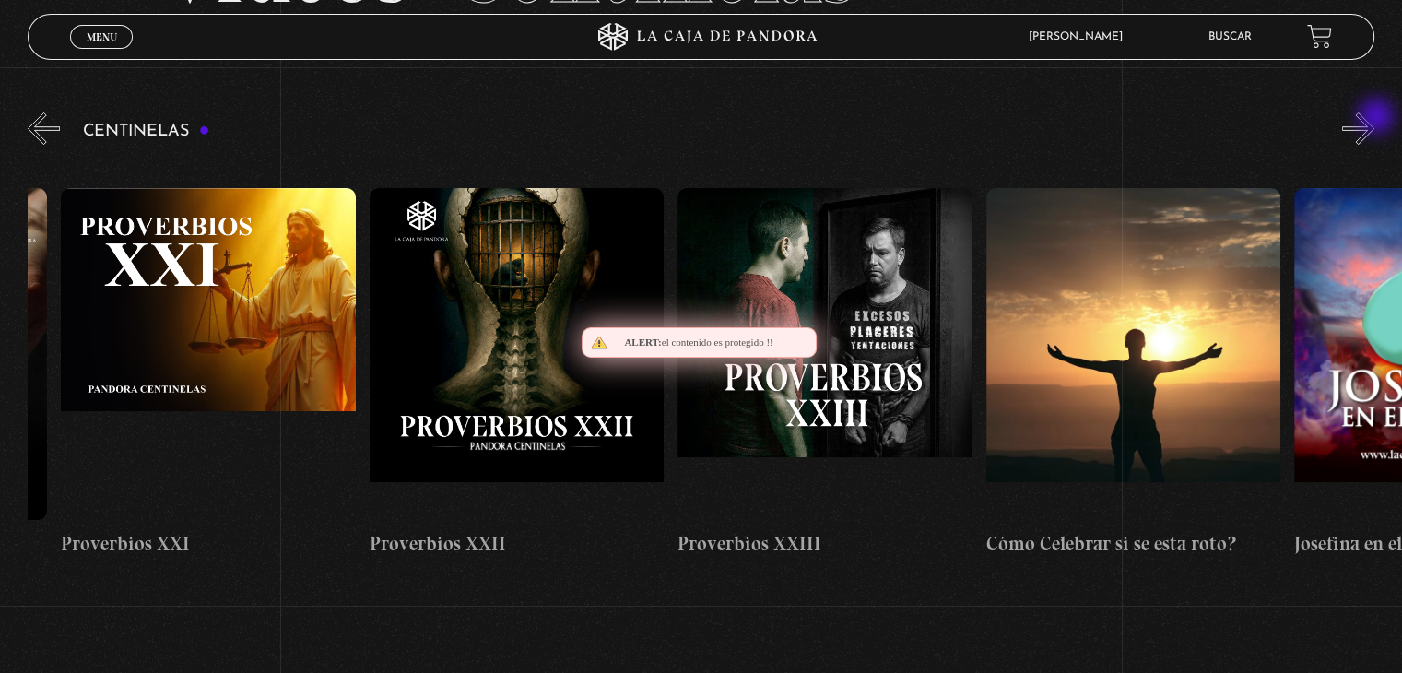
click at [1375, 118] on button "»" at bounding box center [1359, 128] width 32 height 32
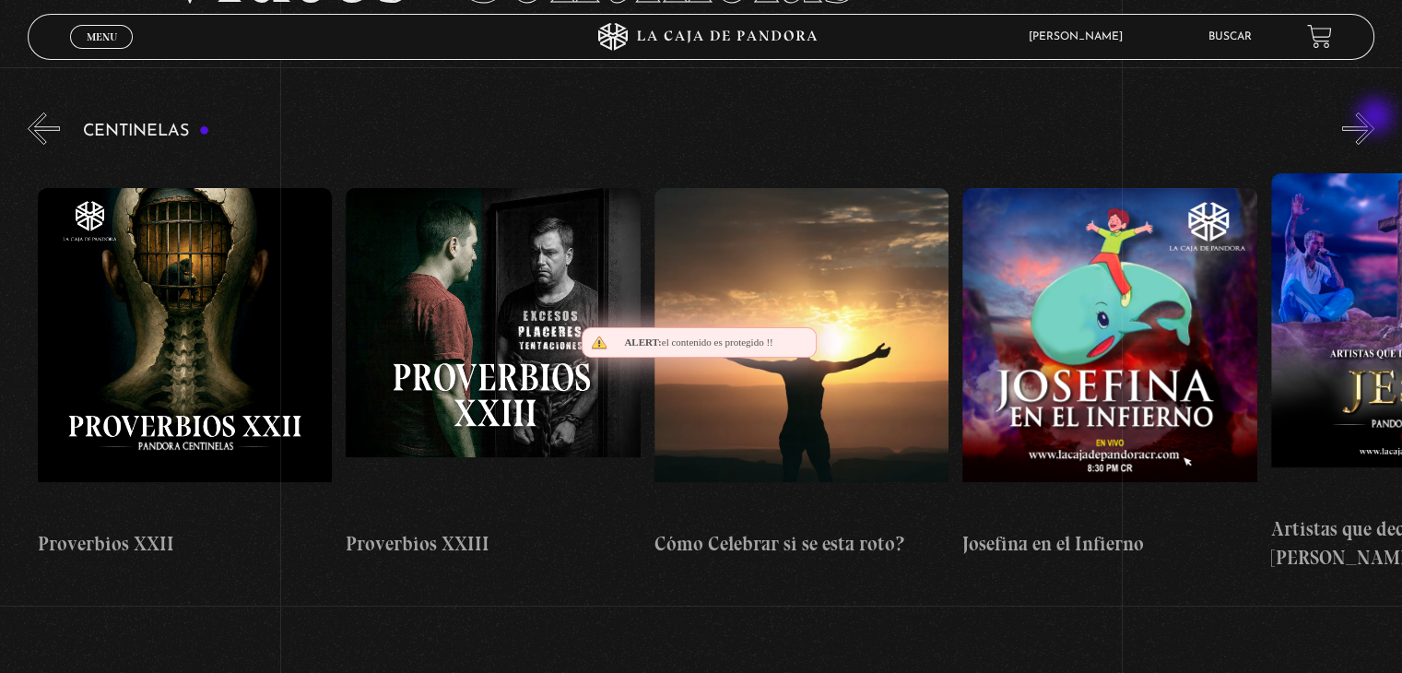
click at [1375, 117] on button "»" at bounding box center [1359, 128] width 32 height 32
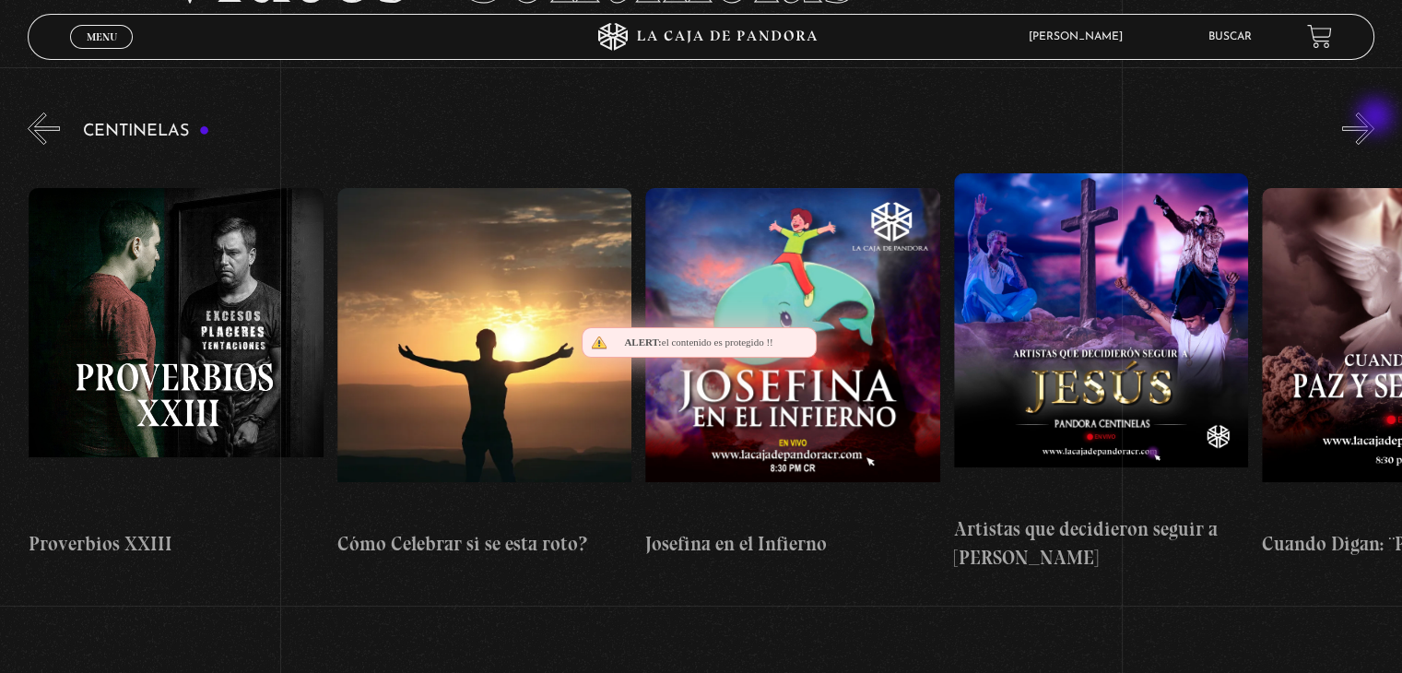
click at [1375, 118] on button "»" at bounding box center [1359, 128] width 32 height 32
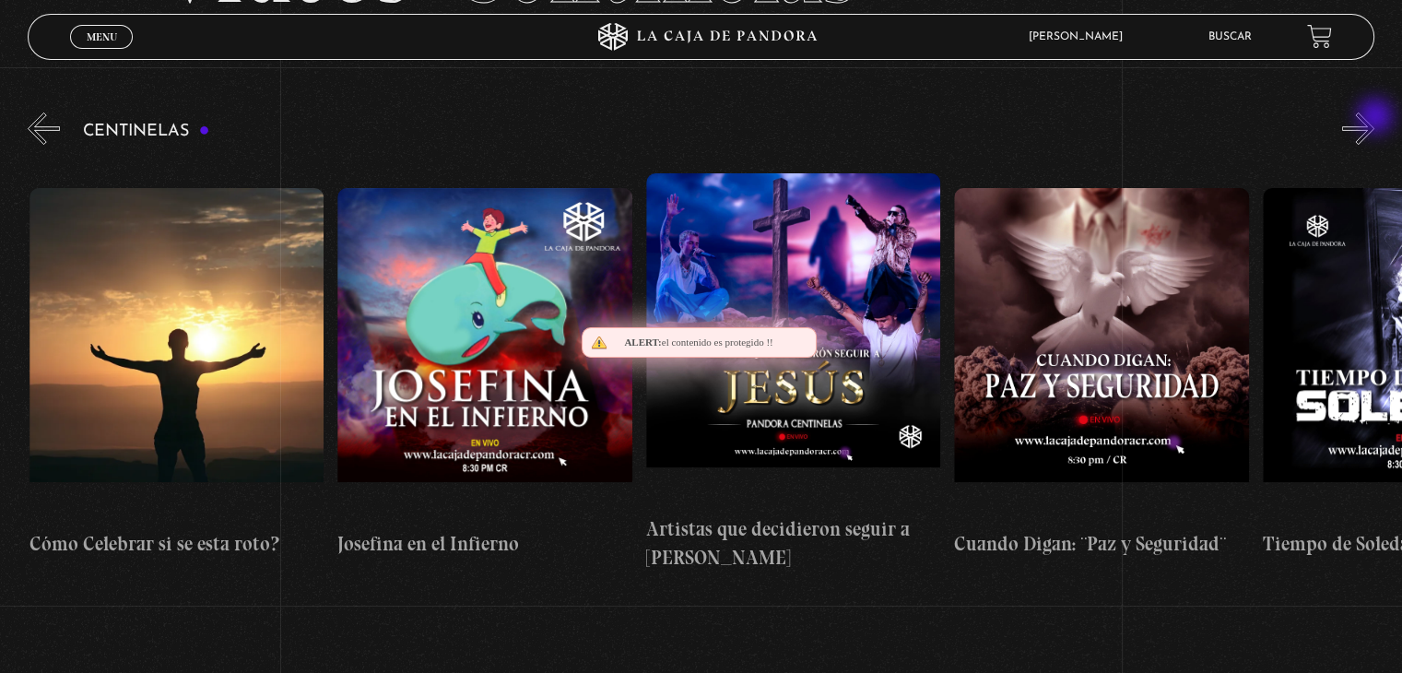
click at [1375, 118] on button "»" at bounding box center [1359, 128] width 32 height 32
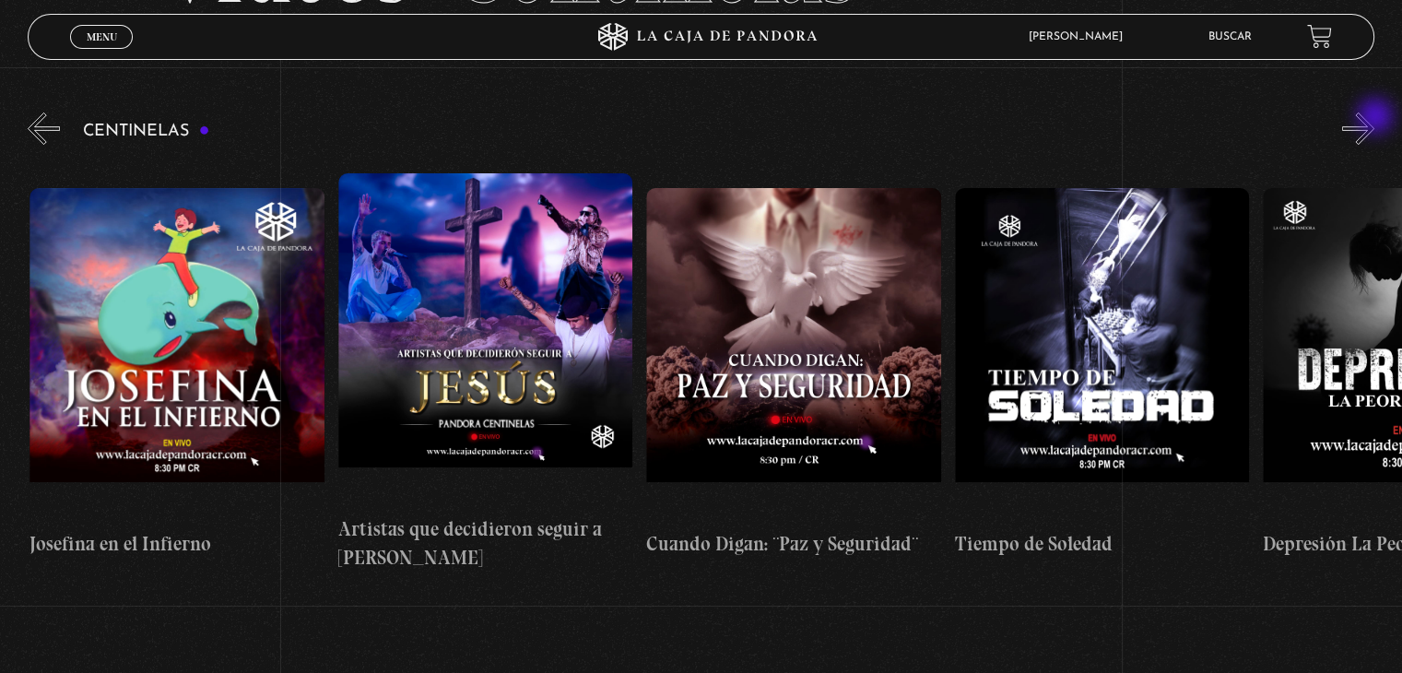
click at [1375, 118] on button "»" at bounding box center [1359, 128] width 32 height 32
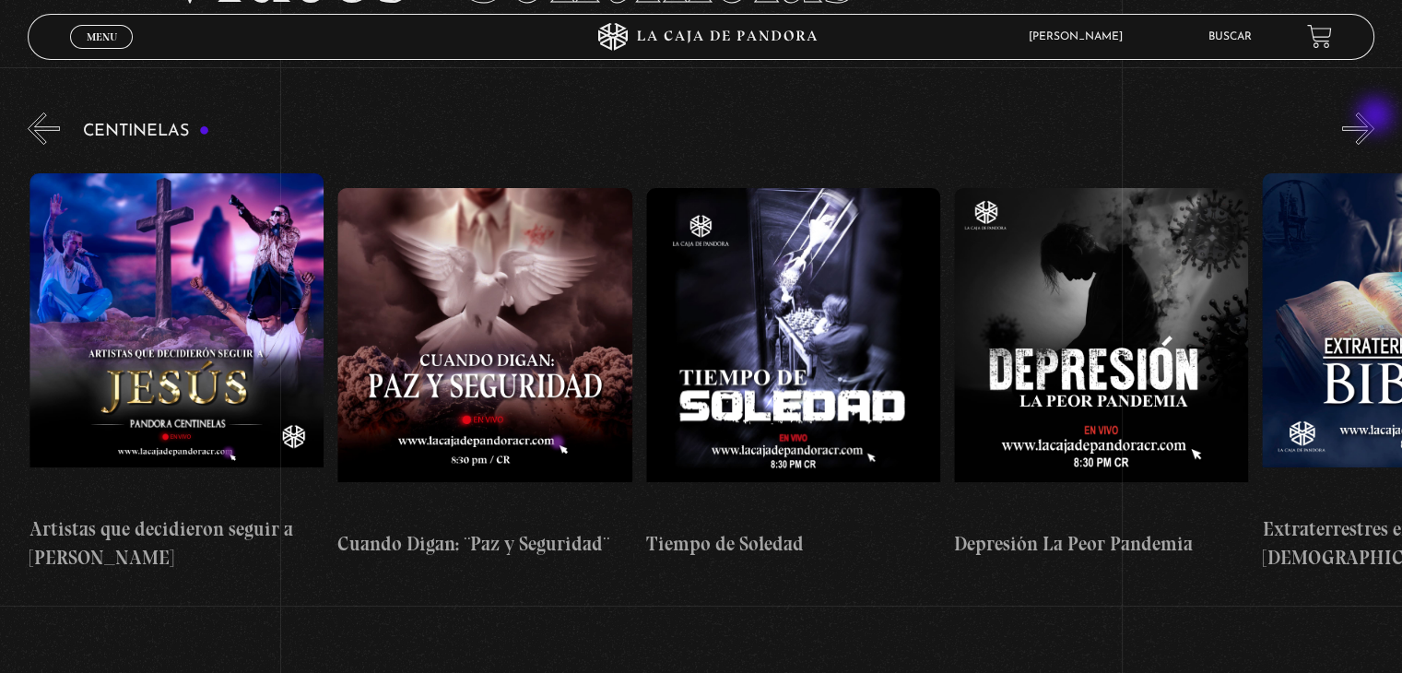
click at [1375, 117] on button "»" at bounding box center [1359, 128] width 32 height 32
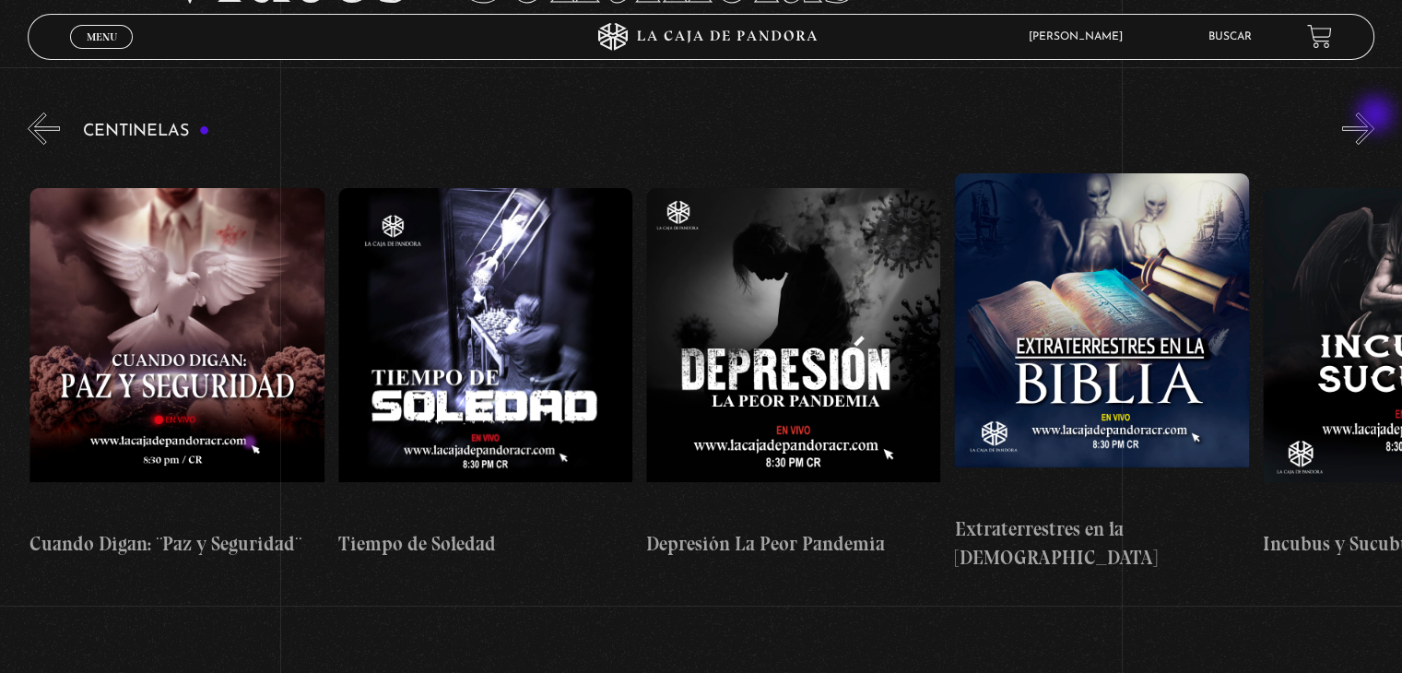
click at [1375, 116] on button "»" at bounding box center [1359, 128] width 32 height 32
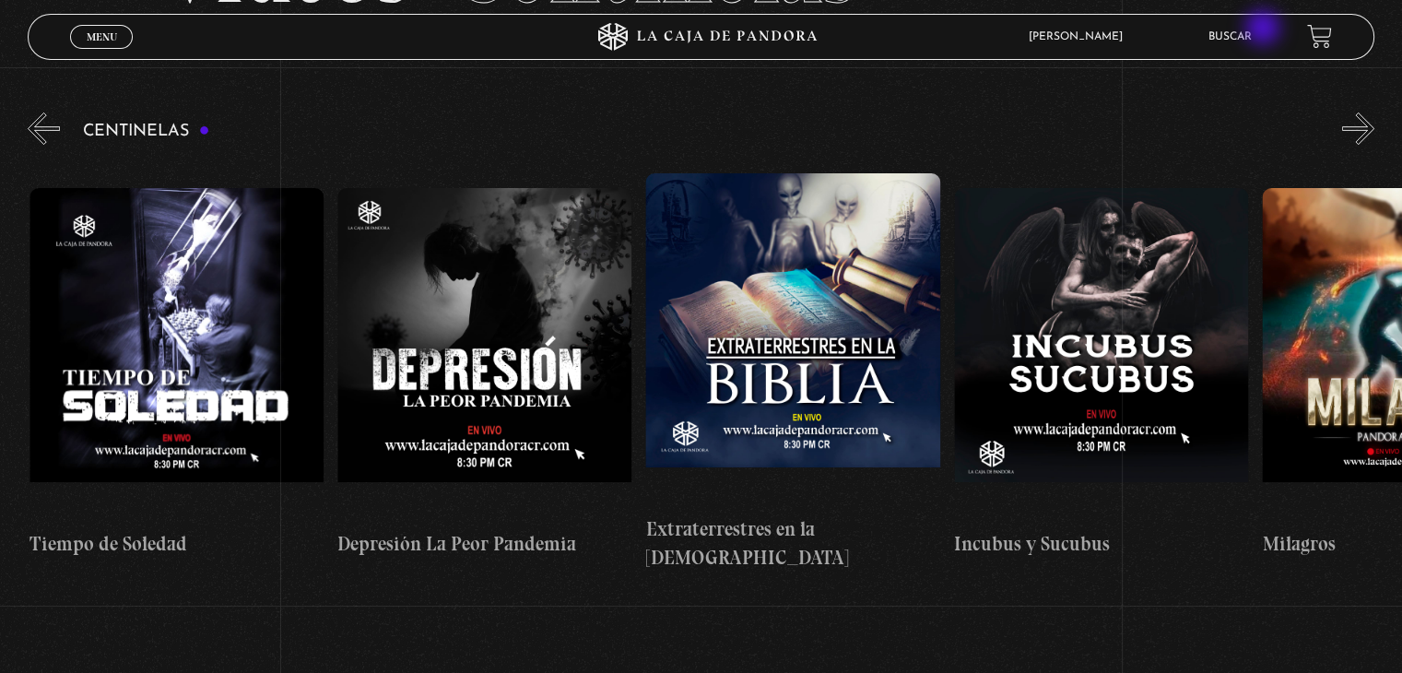
scroll to position [0, 9251]
click at [1245, 34] on link "Buscar" at bounding box center [1230, 36] width 43 height 11
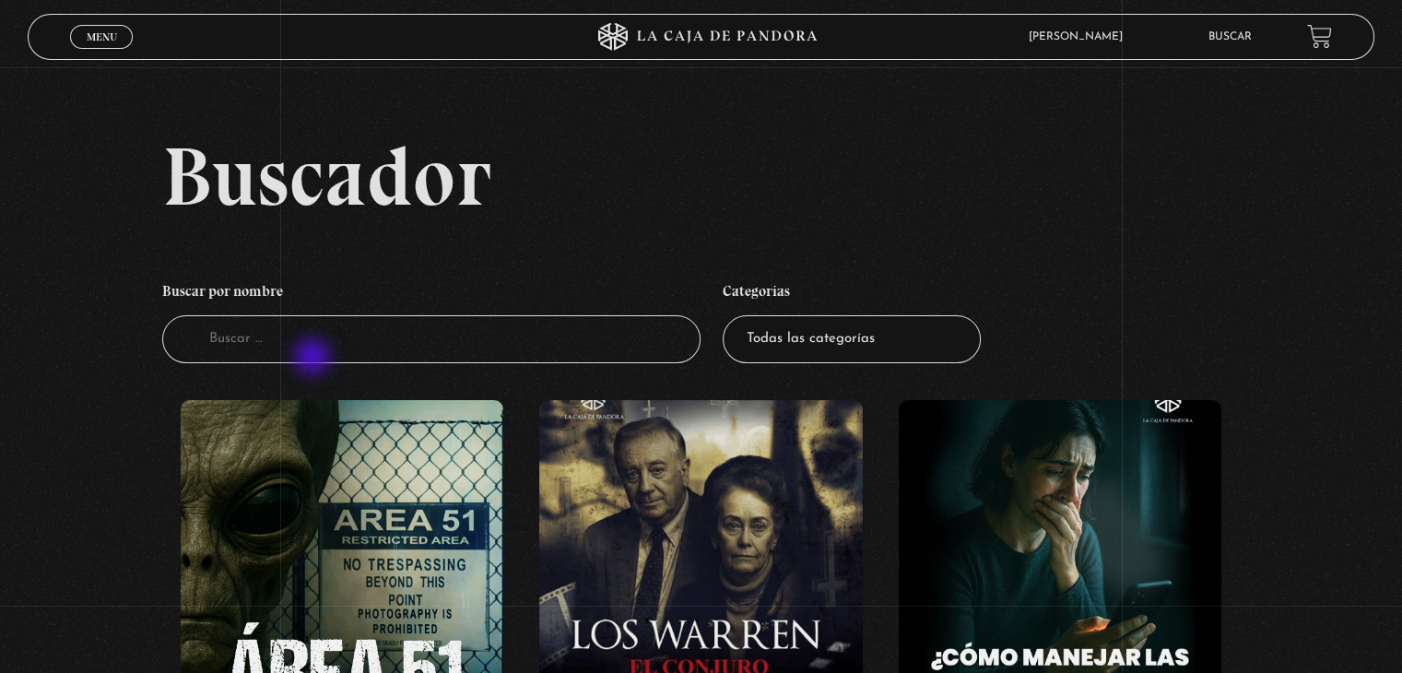
click at [314, 359] on input "Buscador" at bounding box center [431, 339] width 538 height 49
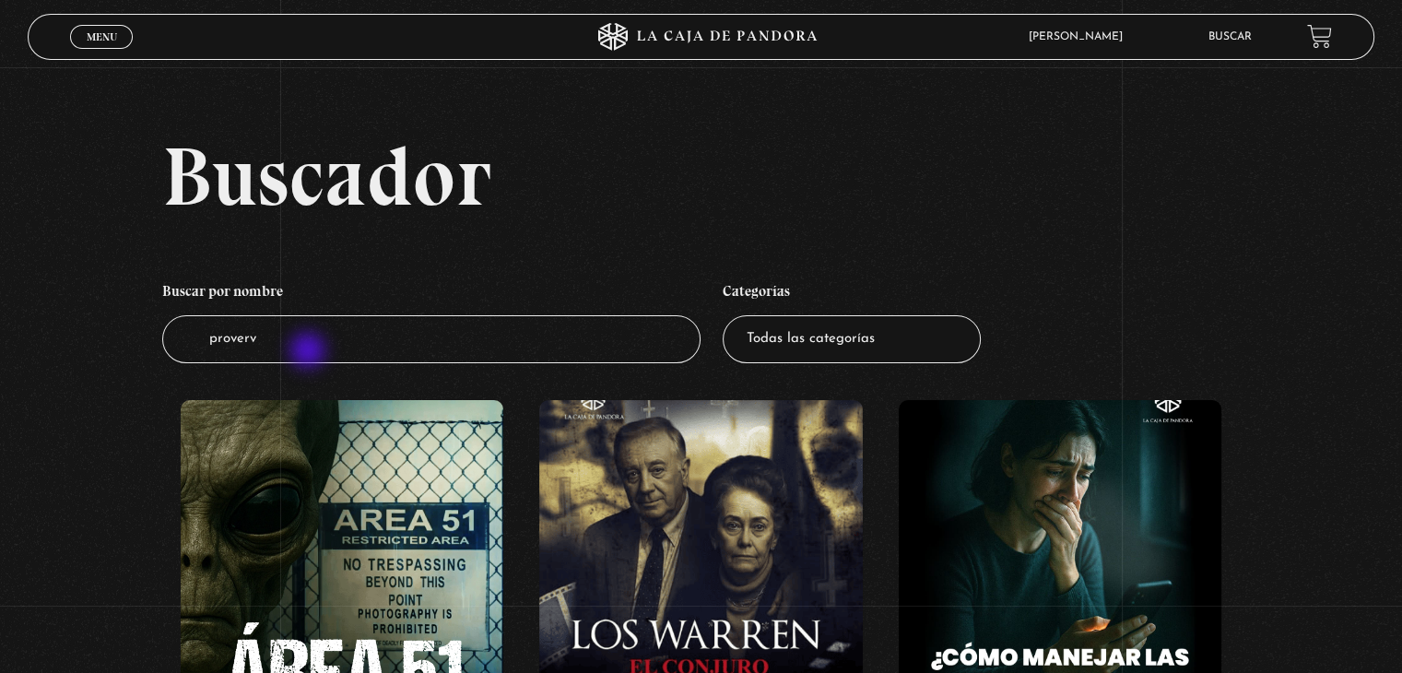
type input "prover"
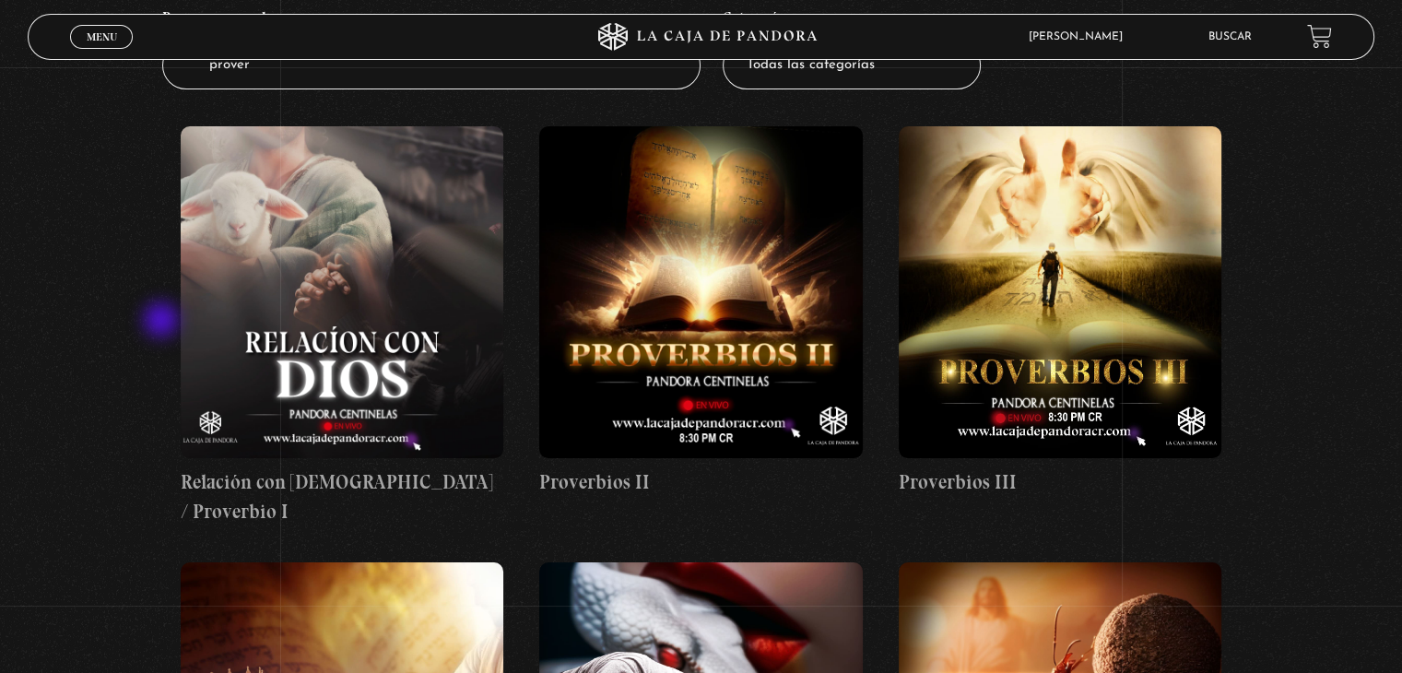
scroll to position [277, 0]
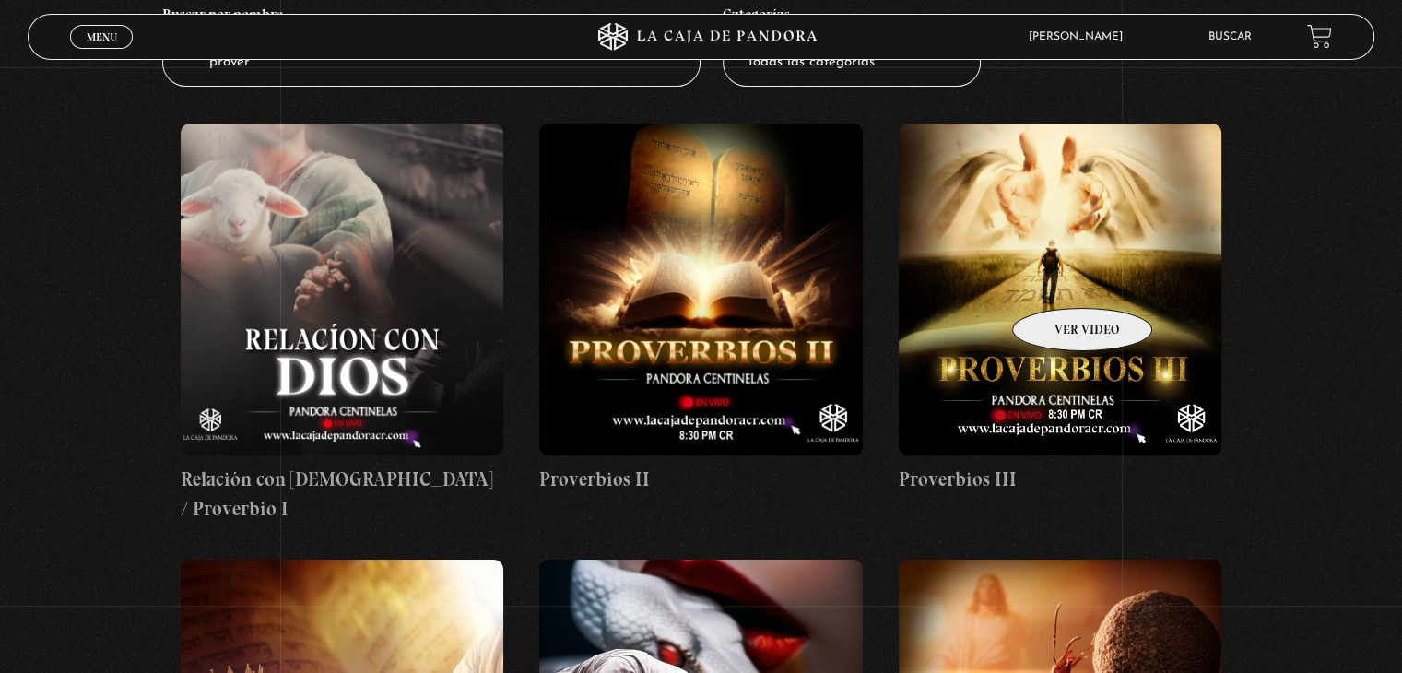
click at [1059, 280] on figure at bounding box center [1060, 290] width 323 height 332
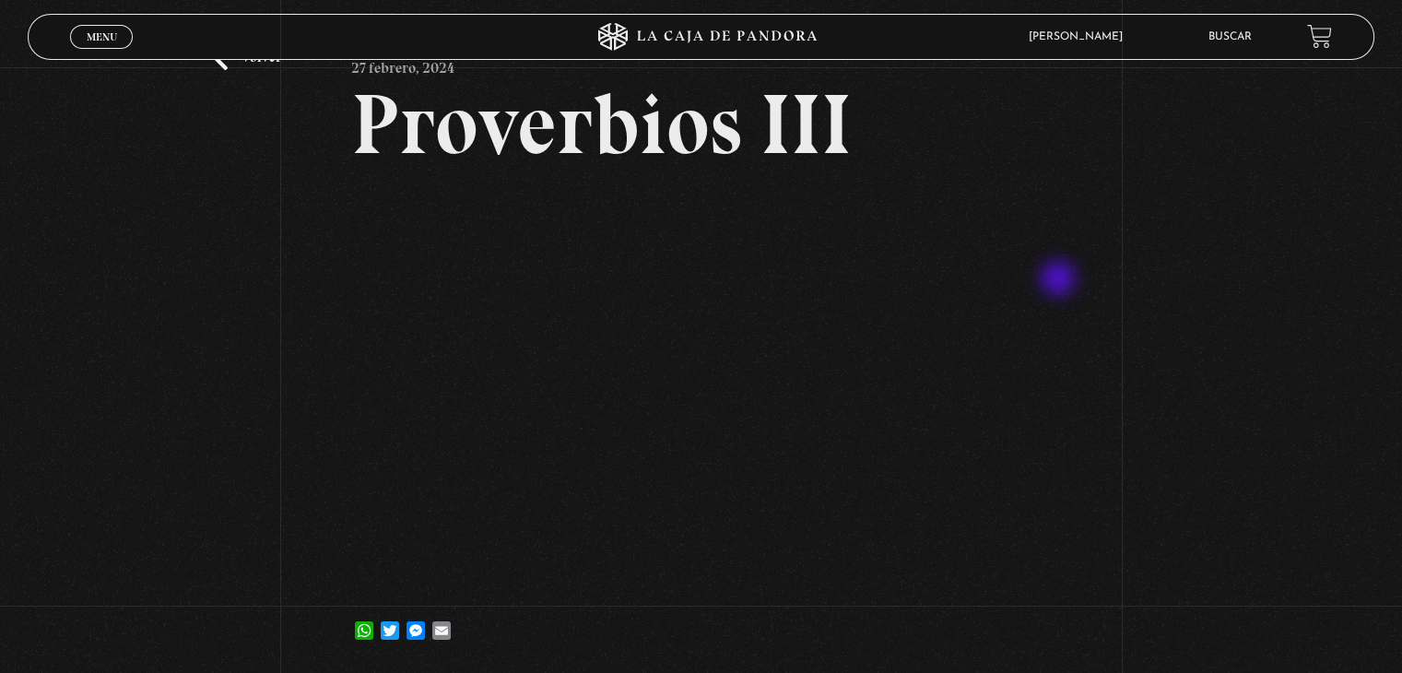
scroll to position [92, 0]
